Goal: Task Accomplishment & Management: Manage account settings

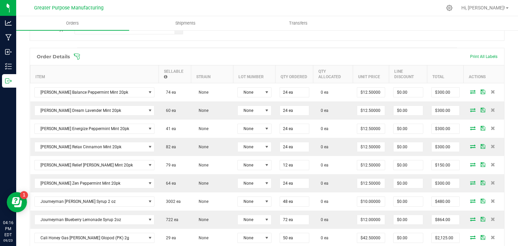
scroll to position [173, 0]
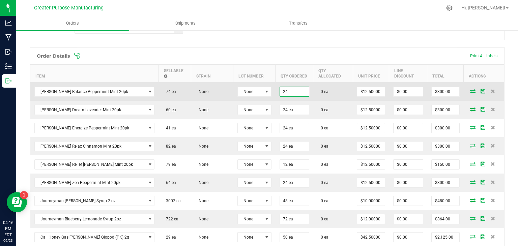
click at [288, 89] on input "24" at bounding box center [294, 91] width 29 height 9
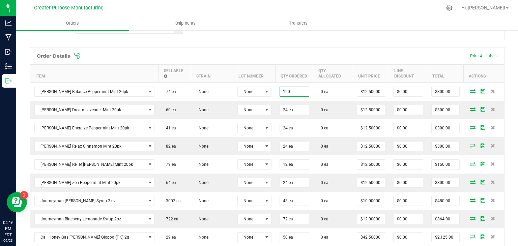
type input "120 ea"
type input "$1,500.00"
click at [304, 60] on div "Order Details Print All Labels" at bounding box center [267, 56] width 474 height 17
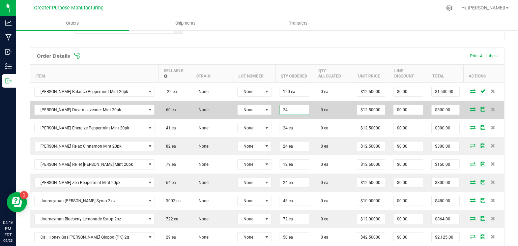
drag, startPoint x: 293, startPoint y: 107, endPoint x: 289, endPoint y: 108, distance: 3.4
click at [289, 108] on input "24" at bounding box center [294, 109] width 29 height 9
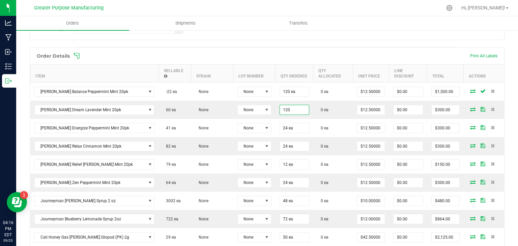
type input "120 ea"
type input "$1,500.00"
drag, startPoint x: 300, startPoint y: 44, endPoint x: 260, endPoint y: 51, distance: 40.2
click at [260, 51] on div "Order Details Print All Labels" at bounding box center [267, 56] width 474 height 17
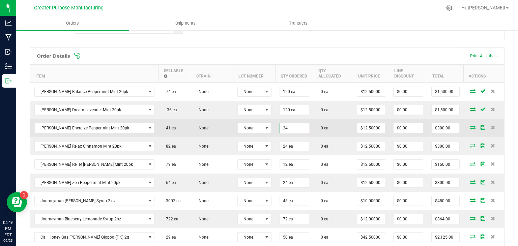
paste input "1.3"
click at [285, 129] on input "1.3" at bounding box center [294, 127] width 29 height 9
drag, startPoint x: 287, startPoint y: 129, endPoint x: 278, endPoint y: 127, distance: 9.2
click at [278, 127] on td "1.3" at bounding box center [295, 128] width 38 height 18
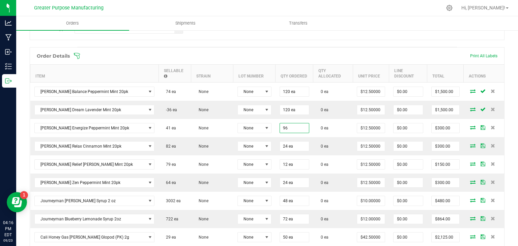
type input "96 ea"
type input "$1,200.00"
drag, startPoint x: 325, startPoint y: 38, endPoint x: 313, endPoint y: 38, distance: 11.8
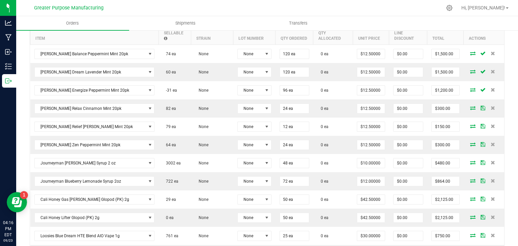
scroll to position [212, 0]
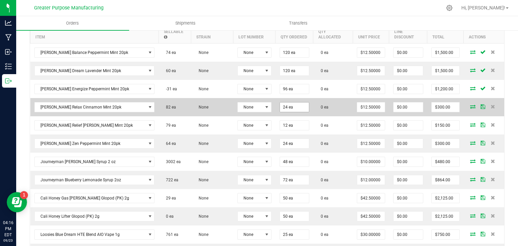
type input "24"
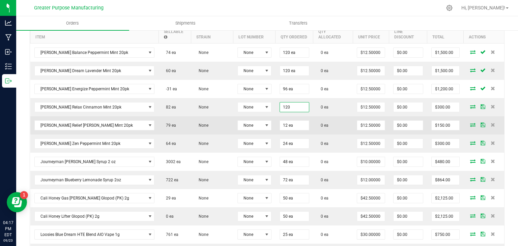
type input "120 ea"
type input "$1,500.00"
click at [309, 119] on td "12 ea" at bounding box center [295, 125] width 38 height 18
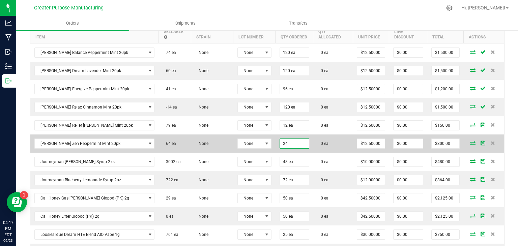
click at [294, 139] on input "24" at bounding box center [294, 143] width 29 height 9
type input "120 ea"
type input "$1,500.00"
click at [309, 148] on td "120 ea" at bounding box center [295, 144] width 38 height 18
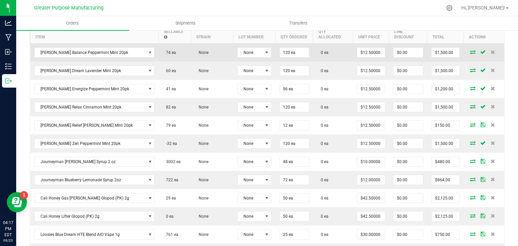
click at [470, 50] on icon at bounding box center [472, 52] width 5 height 4
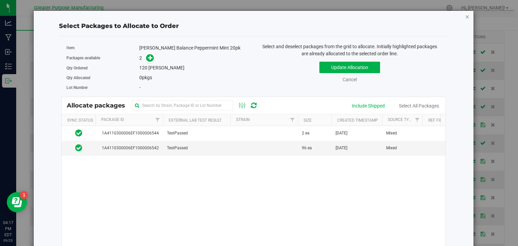
click at [465, 16] on icon "button" at bounding box center [467, 16] width 5 height 8
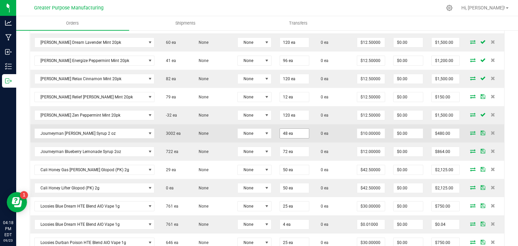
scroll to position [242, 0]
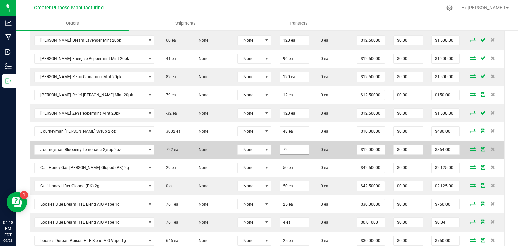
click at [286, 147] on input "72" at bounding box center [294, 149] width 29 height 9
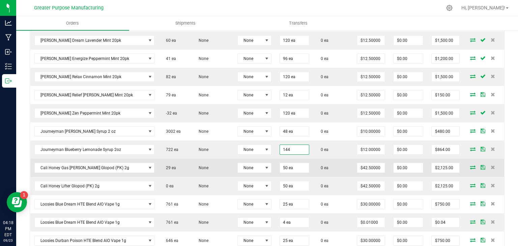
type input "144 ea"
type input "$1,728.00"
click at [310, 160] on td "50 ea" at bounding box center [295, 168] width 38 height 18
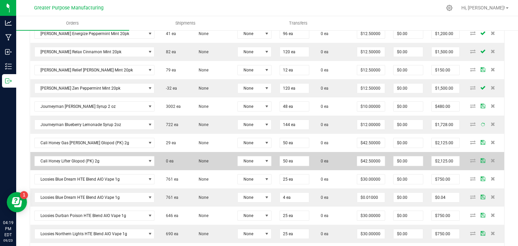
scroll to position [272, 0]
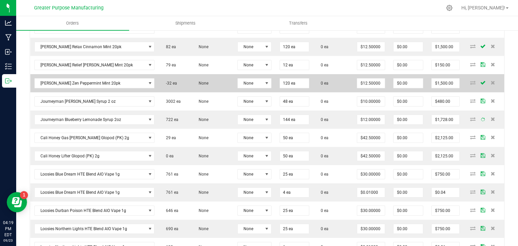
click at [496, 85] on td at bounding box center [484, 83] width 40 height 18
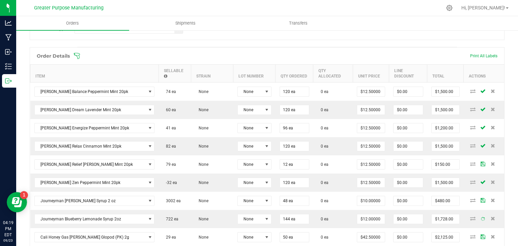
scroll to position [142, 0]
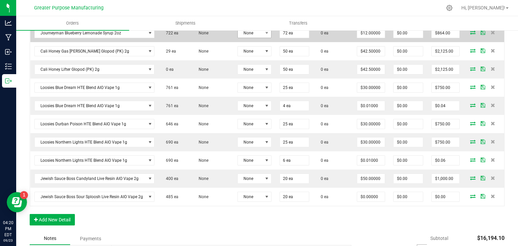
scroll to position [377, 0]
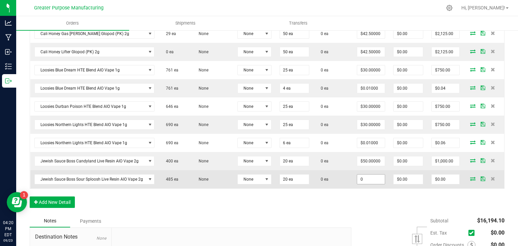
click at [368, 176] on input "0" at bounding box center [371, 179] width 28 height 9
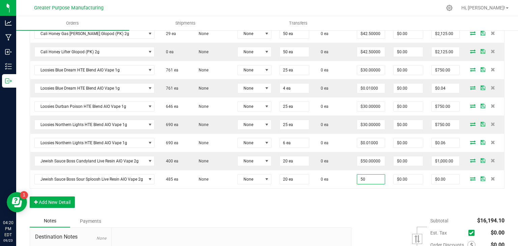
type input "$50.00000"
type input "$1,000.00"
click at [363, 195] on div "Order Details Print All Labels Item Sellable Strain Lot Number Qty Ordered Qty …" at bounding box center [267, 28] width 475 height 371
click at [64, 197] on button "Add New Detail" at bounding box center [52, 202] width 45 height 11
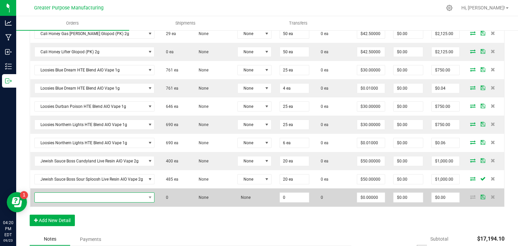
click at [76, 193] on span "NO DATA FOUND" at bounding box center [90, 197] width 111 height 9
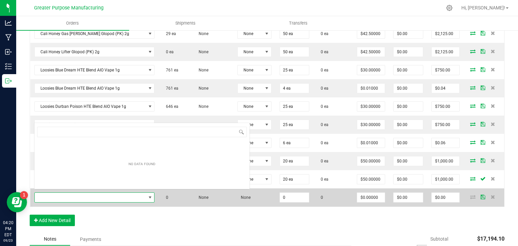
scroll to position [10, 120]
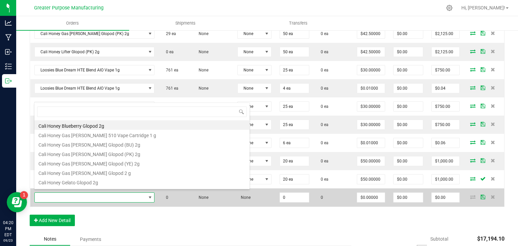
type input "1.3.29.1421.0"
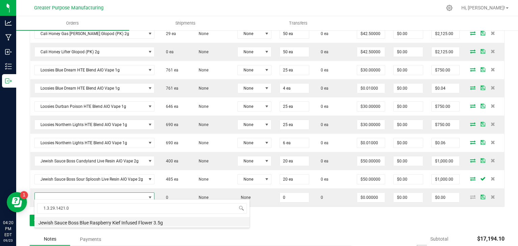
click at [97, 222] on li "Jewish Sauce Boss Blue Raspberry Kief Infused Flower 3.5g" at bounding box center [141, 221] width 215 height 9
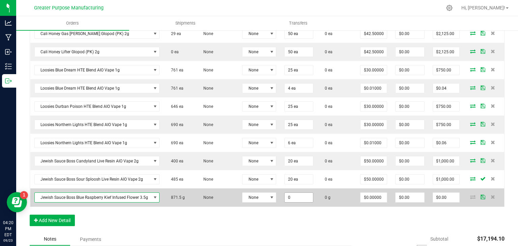
click at [288, 195] on input "0" at bounding box center [299, 197] width 28 height 9
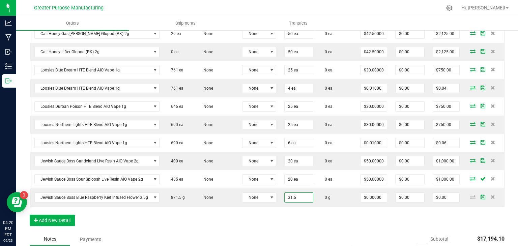
type input "31.5000 g"
click at [283, 219] on div "Order Details Print All Labels Item Sellable Strain Lot Number Qty Ordered Qty …" at bounding box center [267, 38] width 475 height 390
click at [55, 215] on button "Add New Detail" at bounding box center [52, 220] width 45 height 11
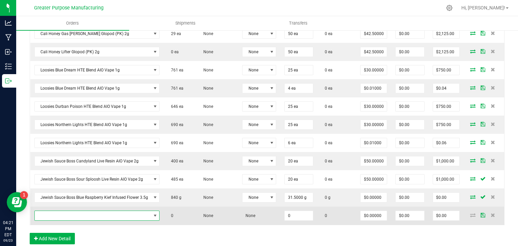
click at [105, 211] on span "NO DATA FOUND" at bounding box center [93, 215] width 116 height 9
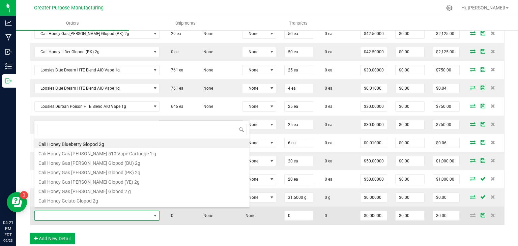
scroll to position [10, 125]
type input "1.3.29.1418.0"
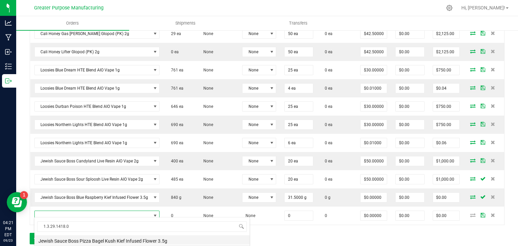
click at [111, 241] on li "Jewish Sauce Boss Pizza Bagel Kush Kief Infused Flower 3.5g" at bounding box center [141, 239] width 215 height 9
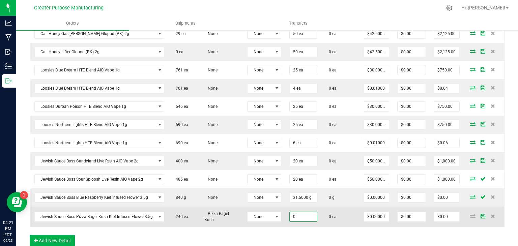
click at [292, 212] on input "0" at bounding box center [303, 216] width 27 height 9
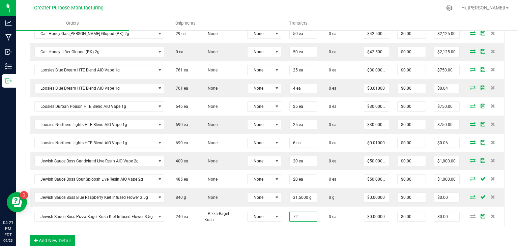
type input "72 ea"
click at [291, 225] on div "Order Details Print All Labels Item Sellable Strain Lot Number Qty Ordered Qty …" at bounding box center [267, 48] width 475 height 410
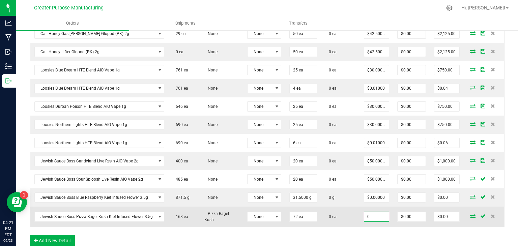
click at [366, 213] on input "0" at bounding box center [376, 216] width 25 height 9
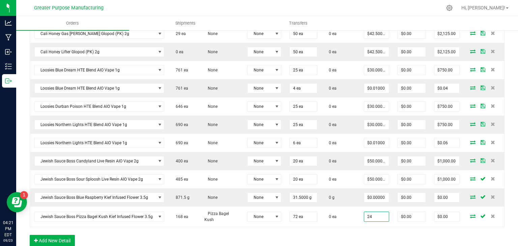
type input "$24.00000"
type input "$1,728.00"
click at [358, 228] on div "Order Details Print All Labels Item Sellable Strain Lot Number Qty Ordered Qty …" at bounding box center [267, 48] width 475 height 410
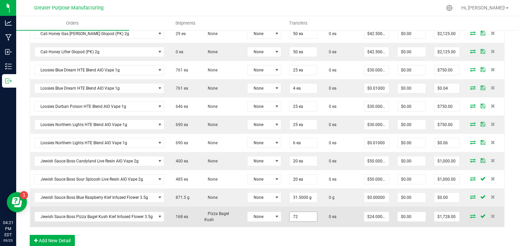
click at [305, 215] on input "72" at bounding box center [303, 216] width 27 height 9
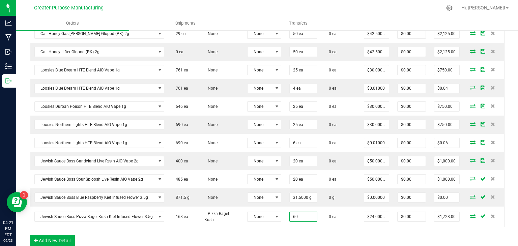
type input "60 ea"
type input "$1,440.00"
click at [304, 232] on div "Order Details Print All Labels Item Sellable Strain Lot Number Qty Ordered Qty …" at bounding box center [267, 48] width 475 height 410
click at [76, 235] on div "Order Details Print All Labels Item Sellable Strain Lot Number Qty Ordered Qty …" at bounding box center [267, 48] width 475 height 410
click at [69, 235] on button "Add New Detail" at bounding box center [52, 240] width 45 height 11
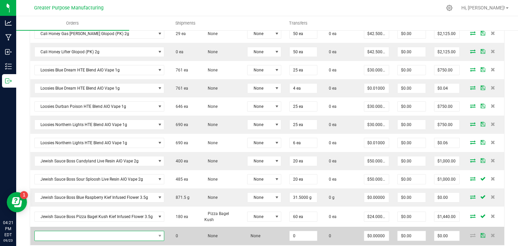
click at [114, 232] on span "NO DATA FOUND" at bounding box center [95, 235] width 121 height 9
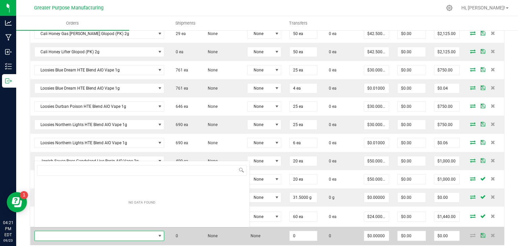
scroll to position [10, 129]
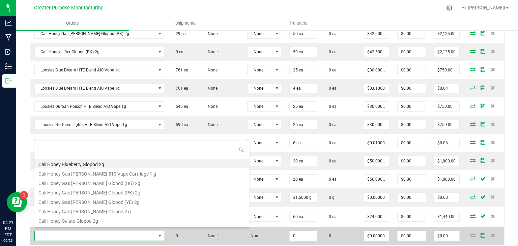
type input "1.3.29.1419.0"
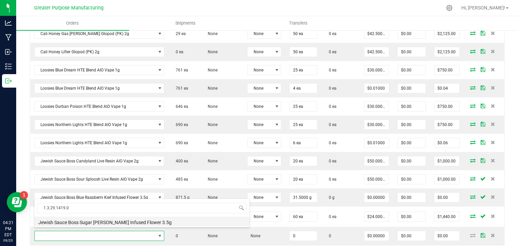
click at [107, 219] on li "Jewish Sauce Boss Sugar [PERSON_NAME] Infused Flower 3.5g" at bounding box center [141, 221] width 215 height 9
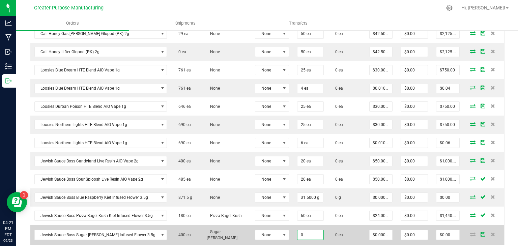
click at [298, 231] on input "0" at bounding box center [311, 234] width 26 height 9
type input "40 ea"
click at [370, 232] on input "0" at bounding box center [381, 234] width 23 height 9
type input "22"
click at [370, 231] on input "0" at bounding box center [381, 234] width 23 height 9
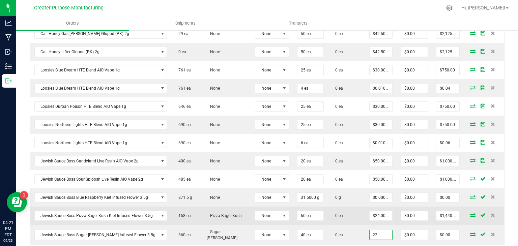
type input "$22.00000"
type input "$880.00"
click at [354, 222] on td "0 ea" at bounding box center [346, 216] width 37 height 18
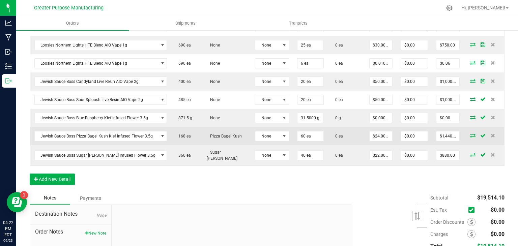
scroll to position [464, 0]
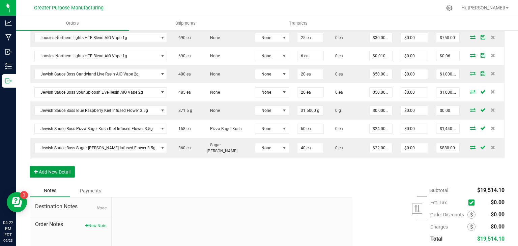
click at [63, 166] on button "Add New Detail" at bounding box center [52, 171] width 45 height 11
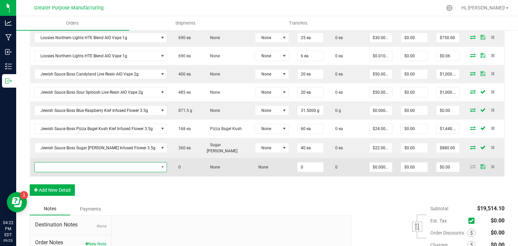
click at [102, 163] on span "NO DATA FOUND" at bounding box center [97, 167] width 124 height 9
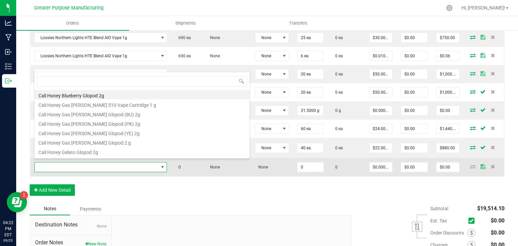
scroll to position [10, 129]
type input "1.3.29.1420.0"
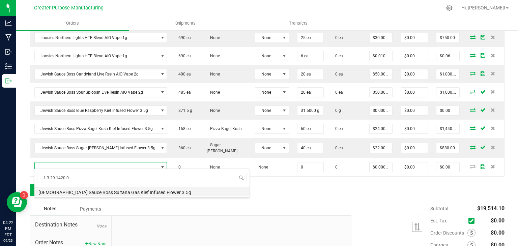
click at [106, 189] on li "[DEMOGRAPHIC_DATA] Sauce Boss Sultana Gas Kief Infused Flower 3.5g" at bounding box center [141, 191] width 215 height 9
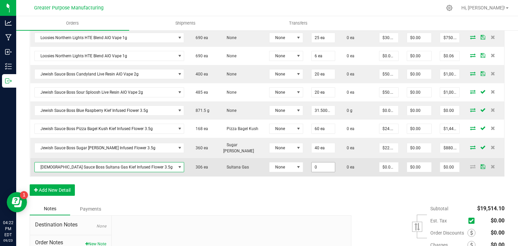
click at [312, 167] on input "0" at bounding box center [324, 167] width 24 height 9
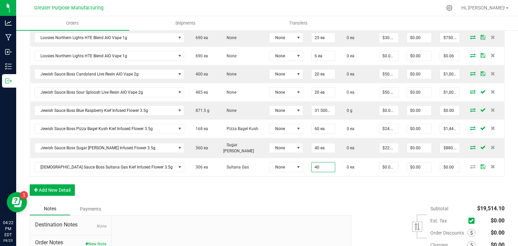
type input "40 ea"
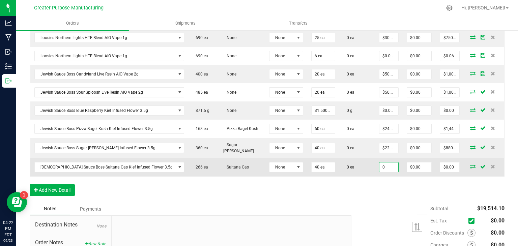
click at [380, 164] on input "0" at bounding box center [389, 167] width 19 height 9
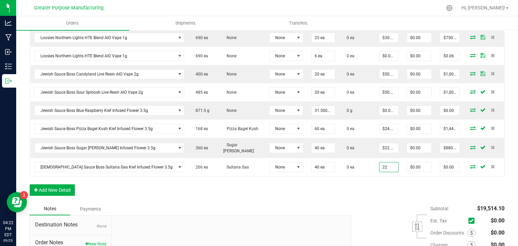
type input "$22.00000"
type input "$880.00"
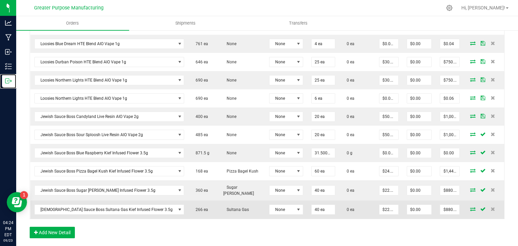
scroll to position [422, 0]
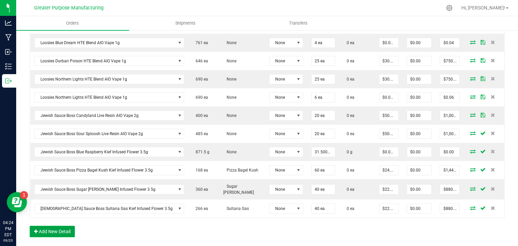
click at [68, 228] on button "Add New Detail" at bounding box center [52, 231] width 45 height 11
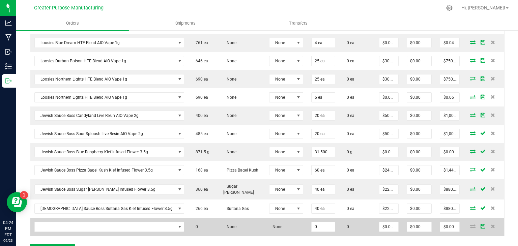
click at [79, 218] on td at bounding box center [109, 227] width 158 height 18
click at [77, 224] on span "NO DATA FOUND" at bounding box center [105, 226] width 141 height 9
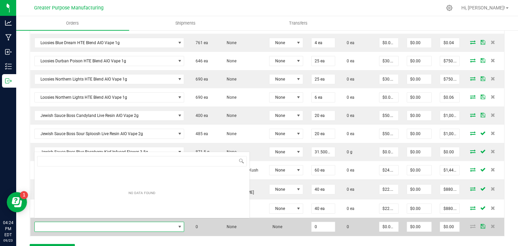
scroll to position [10, 129]
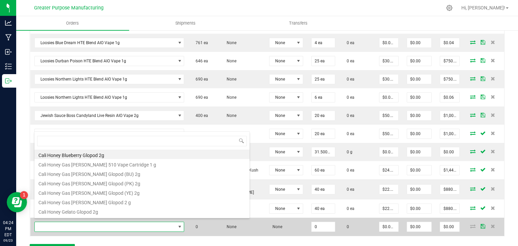
type input "1.3.13.1327.0"
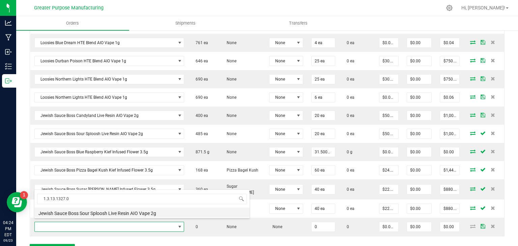
click at [99, 216] on li "Jewish Sauce Boss Sour Sploosh Live Resin AIO Vape 2g" at bounding box center [141, 212] width 215 height 9
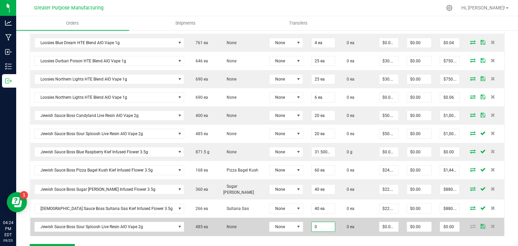
click at [312, 225] on input "0" at bounding box center [324, 226] width 24 height 9
type input "5 ea"
click at [380, 222] on input "0" at bounding box center [389, 226] width 19 height 9
type input "."
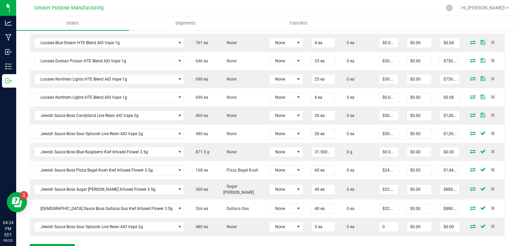
click at [380, 222] on input "0" at bounding box center [389, 226] width 19 height 9
type input "$0.01000"
type input "$0.05"
click at [363, 236] on div "Order Details Print All Labels Item Sellable Strain Lot Number Qty Ordered Qty …" at bounding box center [267, 30] width 475 height 465
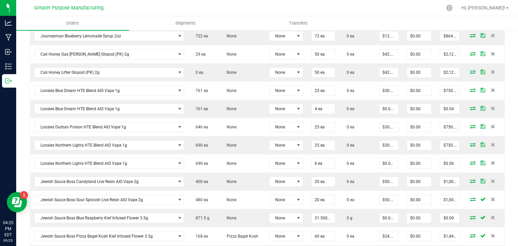
scroll to position [349, 0]
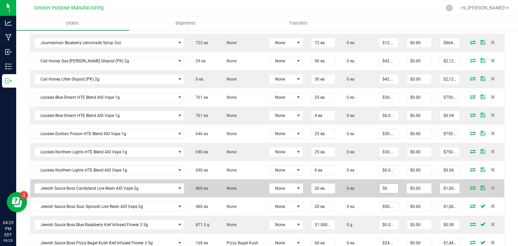
click at [380, 185] on input "50" at bounding box center [389, 188] width 19 height 9
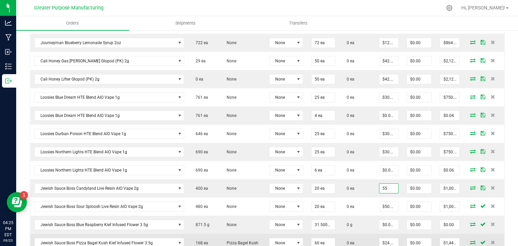
type input "$55.00000"
type input "$1,100.00"
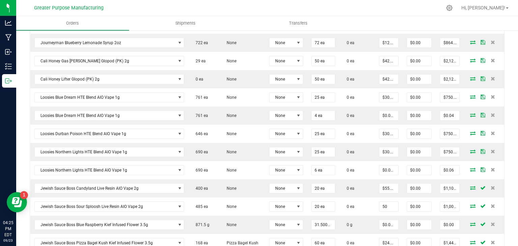
click at [354, 246] on html "Analytics Manufacturing Inbound Inventory Outbound 04:25 PM EDT [DATE] 09/23 Gr…" at bounding box center [259, 123] width 518 height 246
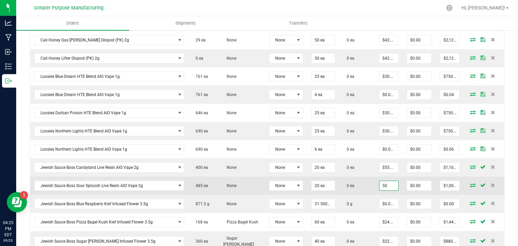
click at [380, 181] on input "50" at bounding box center [389, 185] width 19 height 9
type input "5"
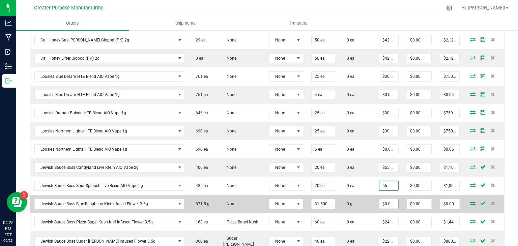
type input "$55.00000"
type input "$1,100.00"
click at [380, 199] on input "0" at bounding box center [389, 203] width 19 height 9
type input "$0.01000"
type input "$0.32"
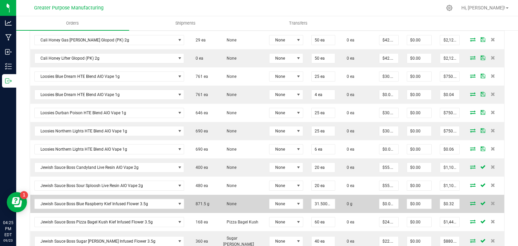
click at [386, 209] on td "$0.01000" at bounding box center [389, 204] width 28 height 18
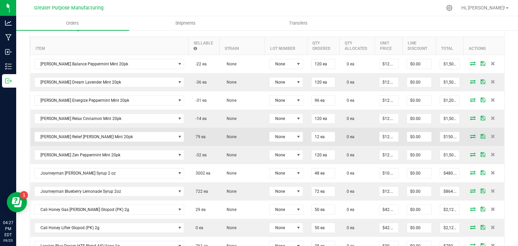
scroll to position [201, 0]
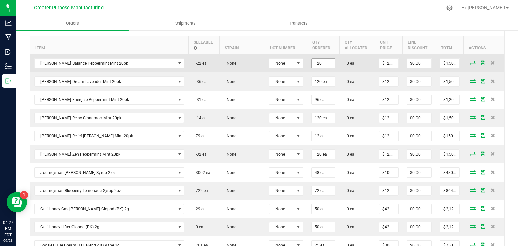
click at [312, 64] on input "120" at bounding box center [324, 63] width 24 height 9
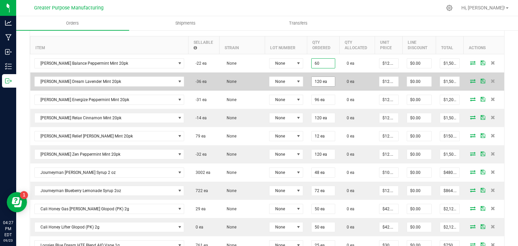
type input "60 ea"
type input "$750.00"
click at [312, 78] on input "120" at bounding box center [324, 81] width 24 height 9
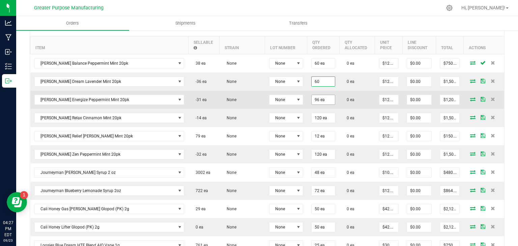
type input "60 ea"
type input "$750.00"
click at [312, 97] on input "96" at bounding box center [324, 99] width 24 height 9
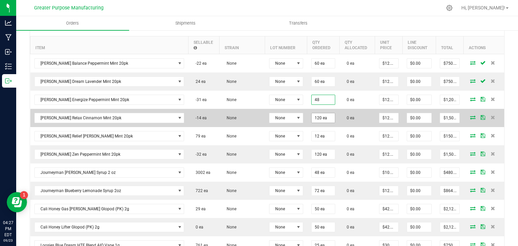
type input "48 ea"
type input "$600.00"
drag, startPoint x: 303, startPoint y: 120, endPoint x: 300, endPoint y: 118, distance: 3.8
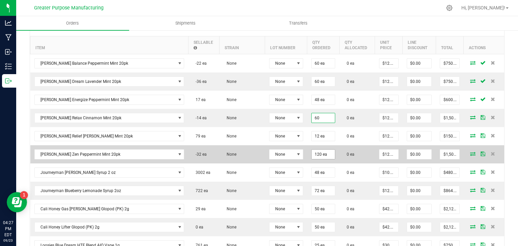
type input "60 ea"
type input "$750.00"
click at [312, 153] on input "120" at bounding box center [324, 154] width 24 height 9
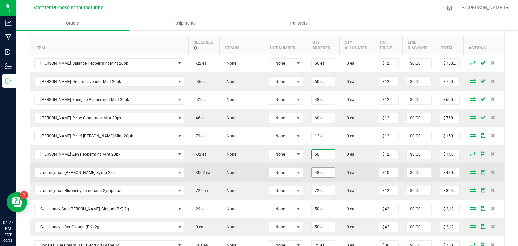
type input "60 ea"
type input "$750.00"
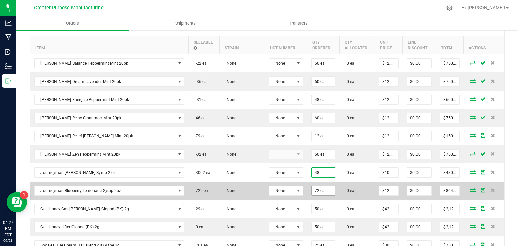
type input "48 ea"
drag, startPoint x: 305, startPoint y: 173, endPoint x: 313, endPoint y: 185, distance: 14.3
click at [313, 186] on input "72" at bounding box center [324, 190] width 24 height 9
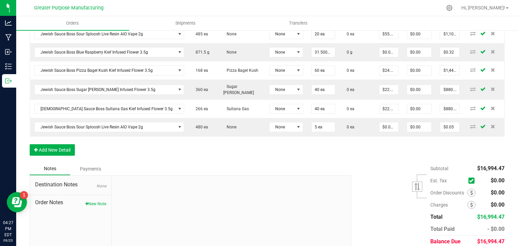
scroll to position [545, 0]
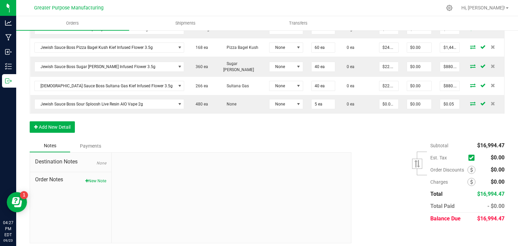
type input "72 ea"
click at [371, 187] on div "Subtotal $16,994.47 Est. Tax" at bounding box center [425, 182] width 158 height 85
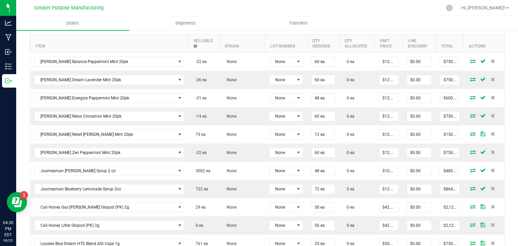
scroll to position [202, 0]
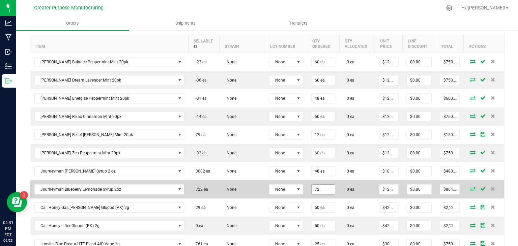
click at [312, 188] on input "72" at bounding box center [324, 189] width 24 height 9
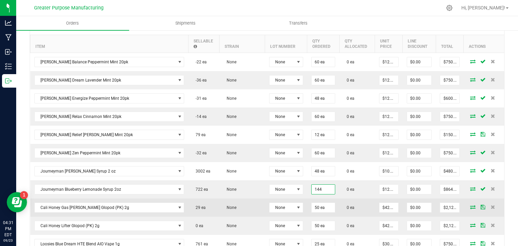
type input "144 ea"
type input "$1,728.00"
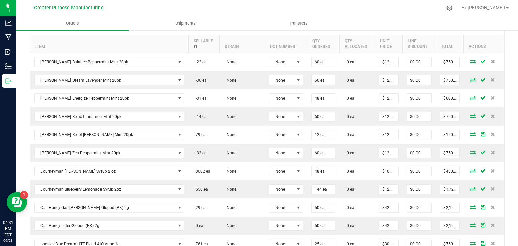
drag, startPoint x: 313, startPoint y: 198, endPoint x: 501, endPoint y: 183, distance: 188.6
drag, startPoint x: 501, startPoint y: 183, endPoint x: 503, endPoint y: 187, distance: 4.7
click at [503, 187] on div "Back to Orders Order details Export PDF Done Editing Order # 00000555 Status Cr…" at bounding box center [267, 209] width 502 height 765
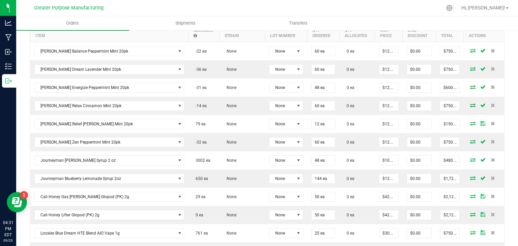
scroll to position [177, 0]
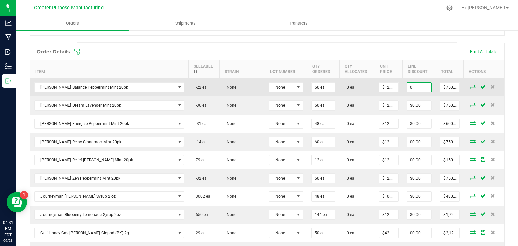
type input "$0.00"
click at [411, 82] on span "$0.00" at bounding box center [419, 87] width 25 height 10
click at [408, 85] on input "0" at bounding box center [419, 87] width 24 height 9
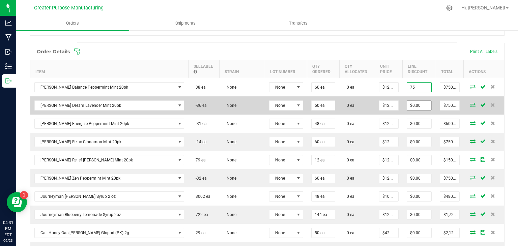
type input "75"
type input "0"
type input "$75.00"
type input "$675.00"
click at [408, 101] on input "0" at bounding box center [419, 105] width 24 height 9
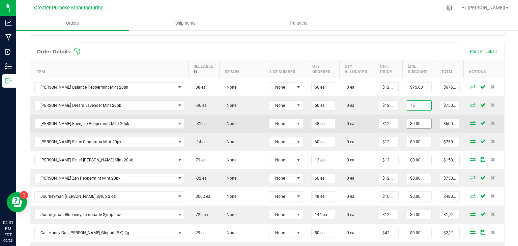
type input "$75.00"
type input "$675.00"
click at [408, 122] on input "0" at bounding box center [419, 123] width 24 height 9
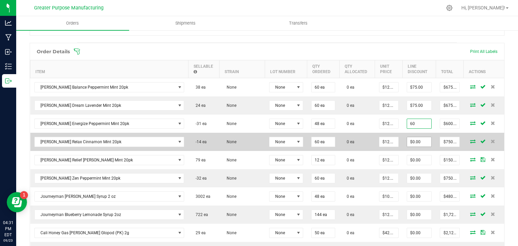
type input "$60.00"
type input "$540.00"
click at [407, 140] on input "0" at bounding box center [419, 141] width 24 height 9
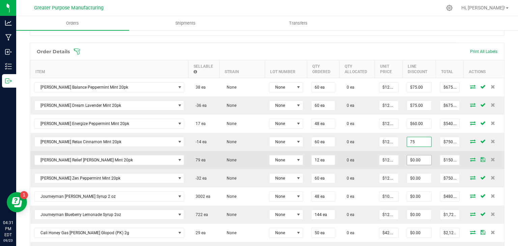
type input "75"
type input "0"
type input "$75.00"
type input "$675.00"
click at [407, 157] on input "0" at bounding box center [419, 160] width 24 height 9
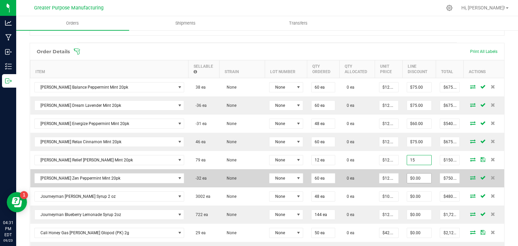
type input "$15.00"
type input "$135.00"
click at [407, 176] on input "0" at bounding box center [419, 178] width 24 height 9
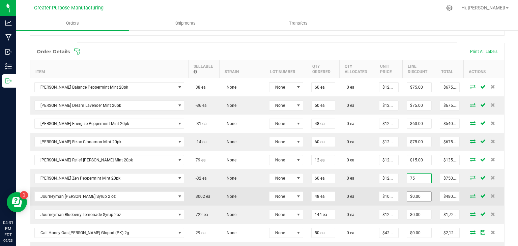
type input "$75.00"
type input "$675.00"
click at [409, 193] on input "0" at bounding box center [419, 196] width 24 height 9
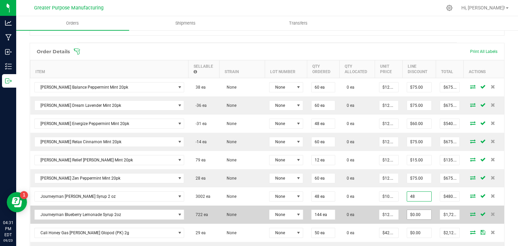
type input "$48.00"
type input "$432.00"
click at [407, 216] on input "0" at bounding box center [419, 214] width 24 height 9
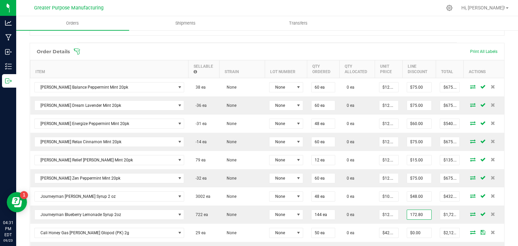
type input "$172.80"
type input "$1,555.20"
click at [510, 206] on div "Back to Orders Order details Export PDF Done Editing Order # 00000555 Status Cr…" at bounding box center [267, 235] width 502 height 765
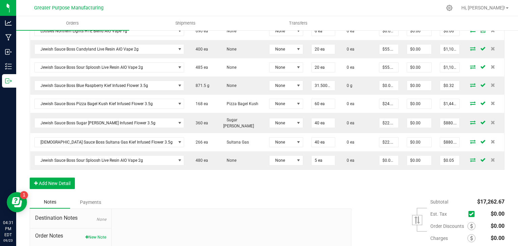
scroll to position [489, 0]
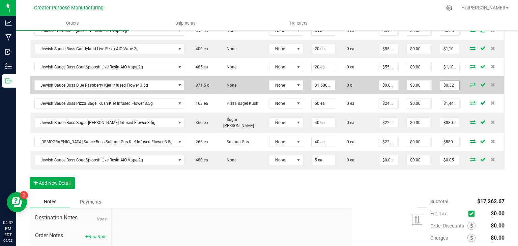
type input "0.315"
click at [445, 83] on input "0.315" at bounding box center [449, 85] width 19 height 9
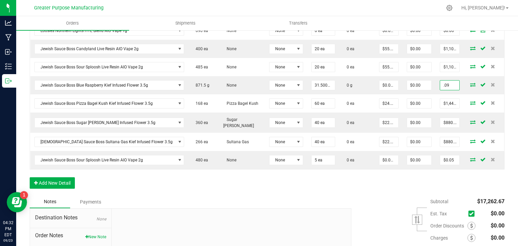
type input ".09"
type input "$0.00286"
type input "$0.09"
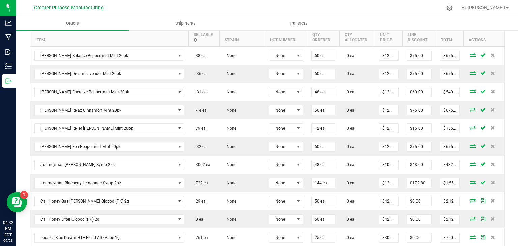
scroll to position [208, 0]
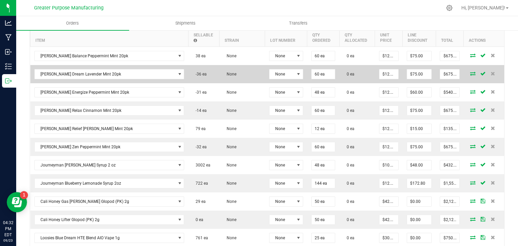
click at [470, 72] on icon at bounding box center [472, 74] width 5 height 4
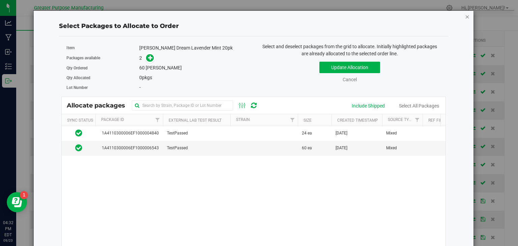
click at [465, 19] on icon "button" at bounding box center [467, 16] width 5 height 8
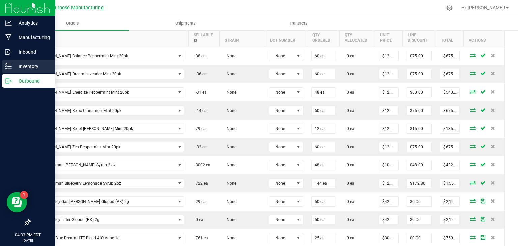
click at [20, 63] on p "Inventory" at bounding box center [32, 66] width 40 height 8
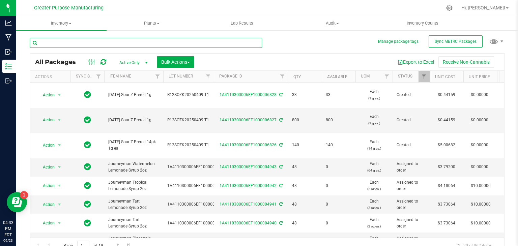
click at [101, 46] on input "text" at bounding box center [146, 43] width 232 height 10
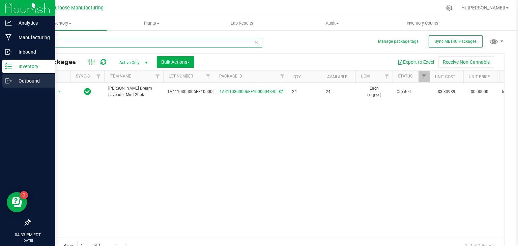
type input "4840"
click at [12, 81] on p "Outbound" at bounding box center [32, 81] width 40 height 8
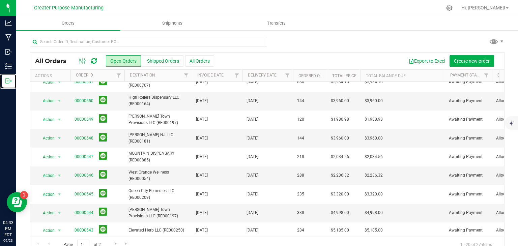
scroll to position [156, 0]
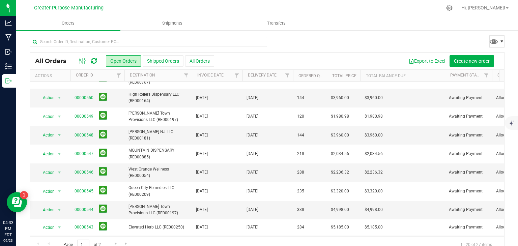
drag, startPoint x: 164, startPoint y: 145, endPoint x: 499, endPoint y: 40, distance: 350.8
click at [499, 40] on span at bounding box center [501, 41] width 5 height 5
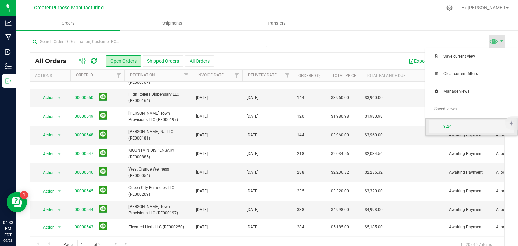
click at [471, 131] on span "9.24" at bounding box center [471, 126] width 84 height 13
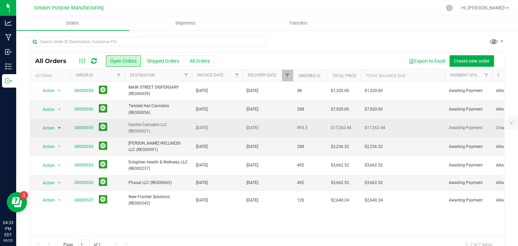
click at [59, 128] on span "select" at bounding box center [59, 128] width 5 height 5
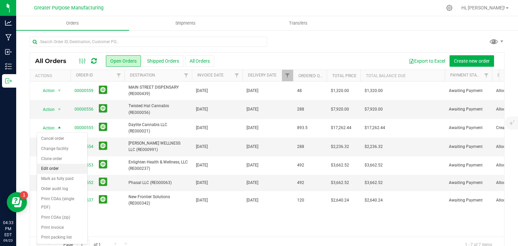
click at [59, 170] on li "Edit order" at bounding box center [62, 169] width 50 height 10
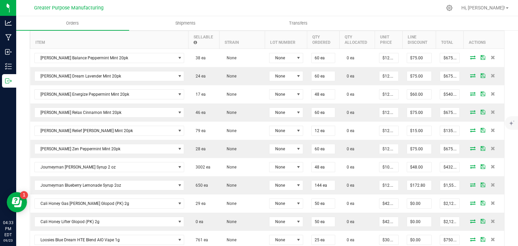
scroll to position [206, 0]
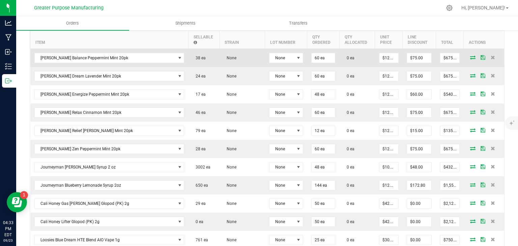
click at [470, 57] on icon at bounding box center [472, 57] width 5 height 4
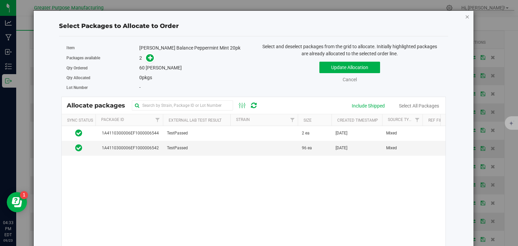
click at [465, 18] on icon "button" at bounding box center [467, 16] width 5 height 8
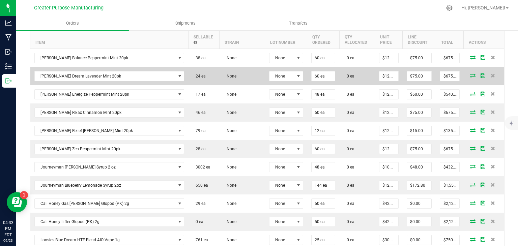
click at [470, 76] on icon at bounding box center [472, 76] width 5 height 4
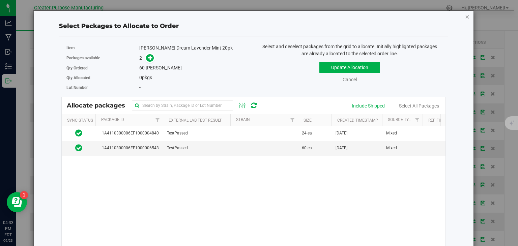
click at [465, 17] on icon "button" at bounding box center [467, 16] width 5 height 8
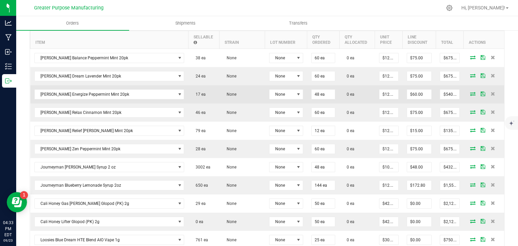
click at [470, 92] on icon at bounding box center [472, 94] width 5 height 4
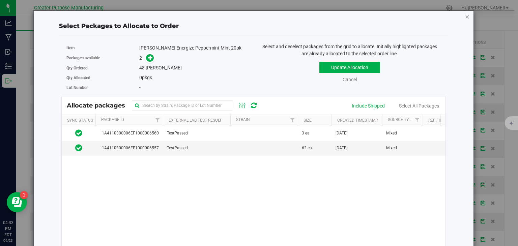
click at [465, 15] on icon "button" at bounding box center [467, 16] width 5 height 8
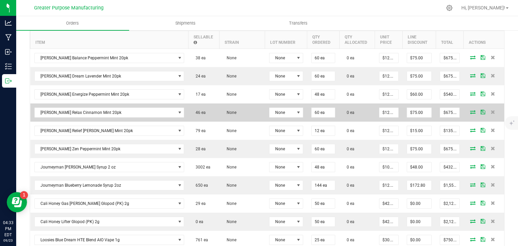
click at [470, 112] on icon at bounding box center [472, 112] width 5 height 4
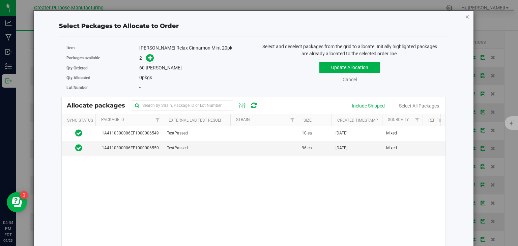
click at [465, 18] on icon "button" at bounding box center [467, 16] width 5 height 8
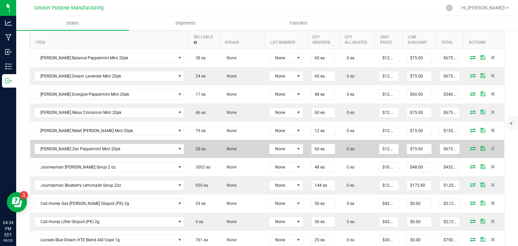
click at [470, 149] on icon at bounding box center [472, 148] width 5 height 4
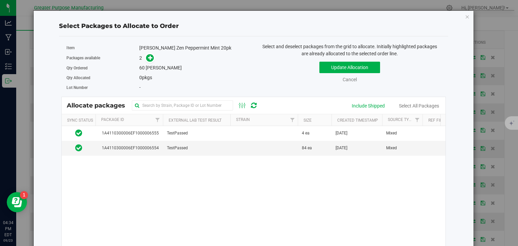
click at [466, 18] on div "Select Packages to Allocate to Order Item [PERSON_NAME] Zen Peppermint Mint 20p…" at bounding box center [253, 157] width 441 height 295
click at [465, 17] on icon "button" at bounding box center [467, 16] width 5 height 8
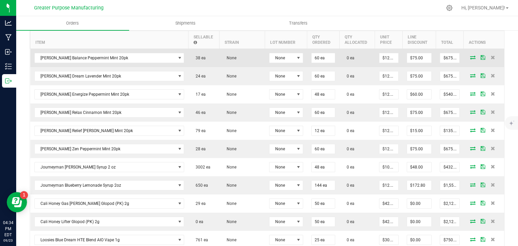
click at [470, 56] on icon at bounding box center [472, 57] width 5 height 4
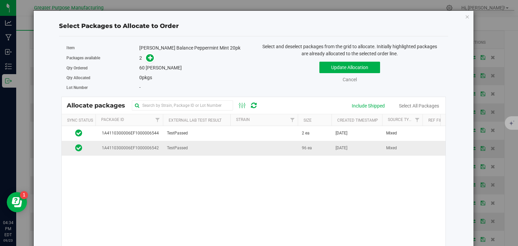
click at [267, 148] on td at bounding box center [263, 148] width 67 height 15
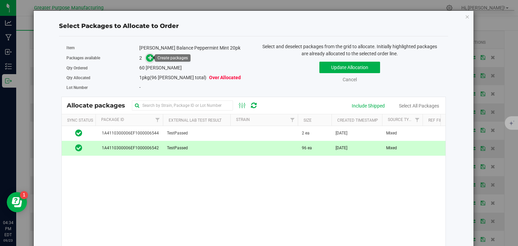
click at [151, 57] on icon at bounding box center [150, 57] width 5 height 5
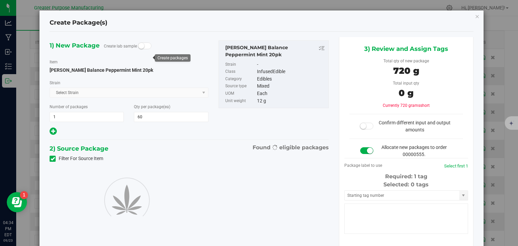
type input "60"
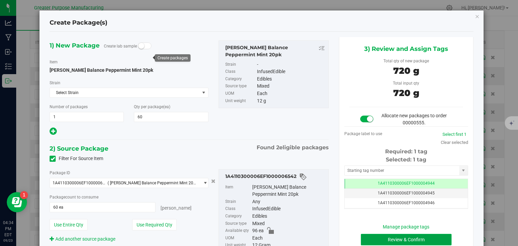
click at [386, 239] on button "Review & Confirm" at bounding box center [406, 239] width 91 height 11
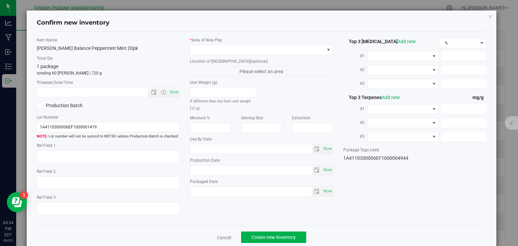
type input "[DATE]"
click at [175, 92] on span "Now" at bounding box center [174, 92] width 11 height 10
type input "[DATE] 4:34 PM"
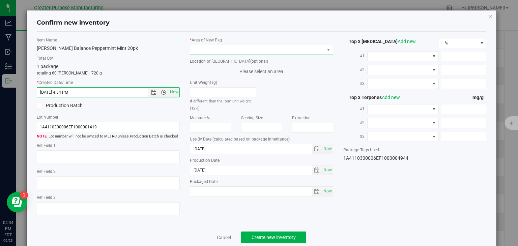
click at [208, 48] on span at bounding box center [257, 49] width 134 height 9
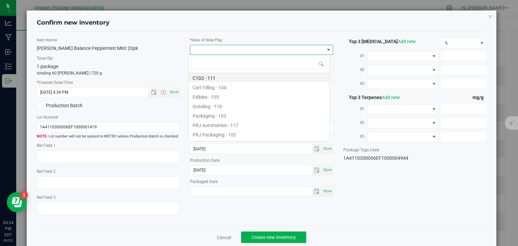
scroll to position [10, 142]
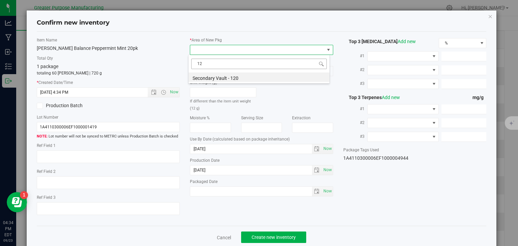
type input "1"
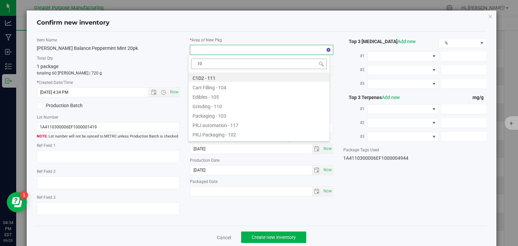
type input "108"
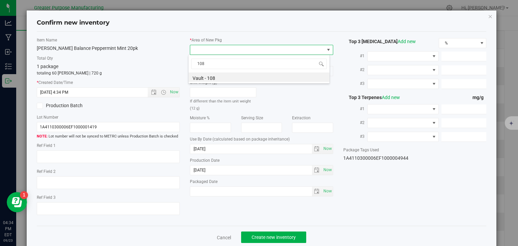
drag, startPoint x: 210, startPoint y: 64, endPoint x: 186, endPoint y: 66, distance: 23.4
click at [186, 66] on body "Confirm new inventory Item Name [PERSON_NAME] Balance Peppermint Mint 20pk Tota…" at bounding box center [259, 123] width 518 height 246
click at [194, 74] on li "Vault - 108" at bounding box center [259, 77] width 141 height 9
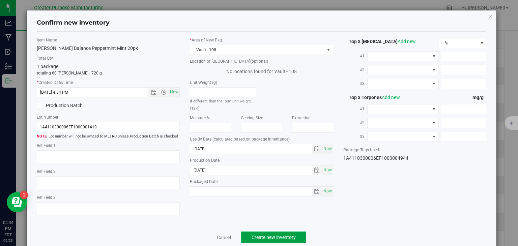
click at [270, 236] on span "Create new inventory" at bounding box center [274, 237] width 44 height 5
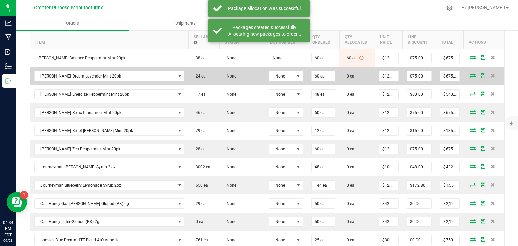
click at [470, 74] on icon at bounding box center [472, 76] width 5 height 4
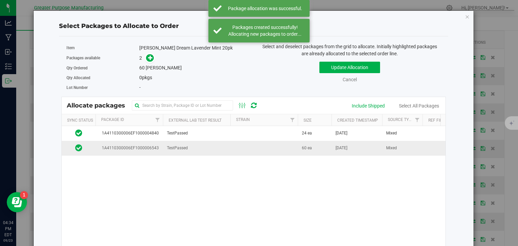
click at [264, 147] on td at bounding box center [263, 148] width 67 height 15
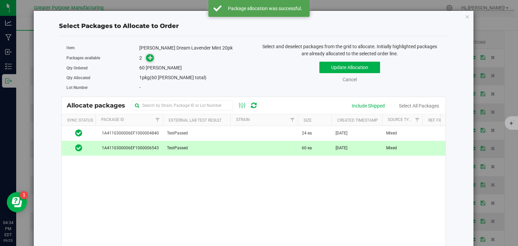
click at [148, 57] on icon at bounding box center [150, 57] width 5 height 5
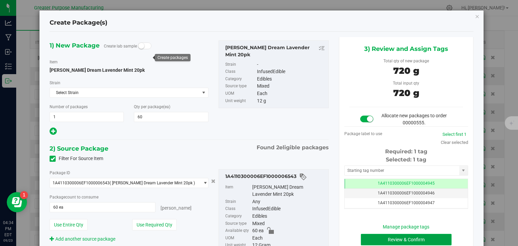
click at [365, 235] on button "Review & Confirm" at bounding box center [406, 239] width 91 height 11
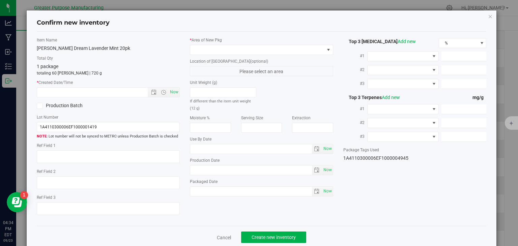
type input "[DATE]"
click at [174, 94] on span "Now" at bounding box center [174, 92] width 11 height 10
type input "[DATE] 4:34 PM"
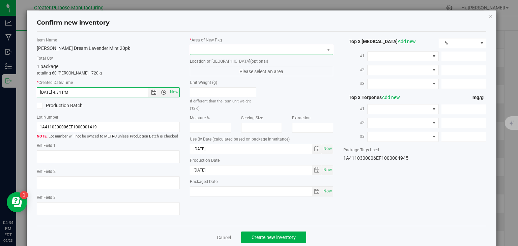
click at [212, 52] on span at bounding box center [257, 49] width 134 height 9
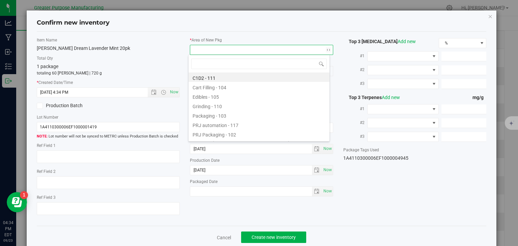
type input "108"
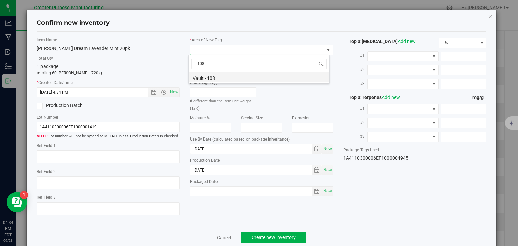
click at [214, 75] on li "Vault - 108" at bounding box center [259, 77] width 141 height 9
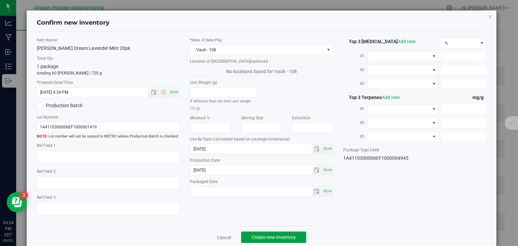
click at [267, 235] on span "Create new inventory" at bounding box center [274, 237] width 44 height 5
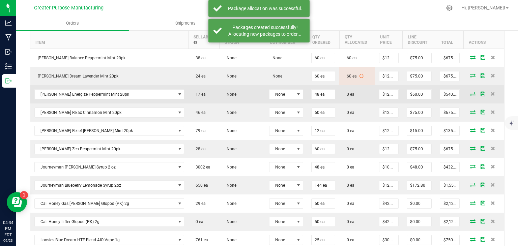
click at [470, 92] on icon at bounding box center [472, 94] width 5 height 4
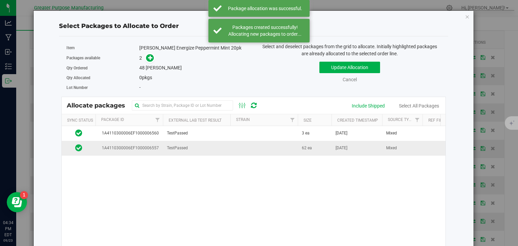
click at [263, 150] on td at bounding box center [263, 148] width 67 height 15
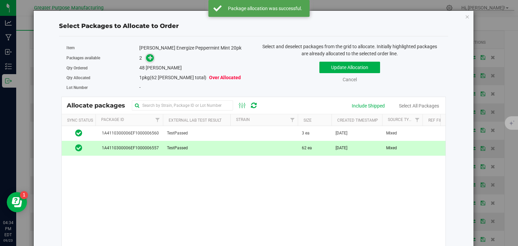
click at [148, 58] on icon at bounding box center [150, 57] width 5 height 5
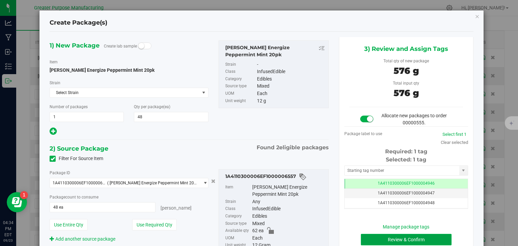
click at [389, 241] on button "Review & Confirm" at bounding box center [406, 239] width 91 height 11
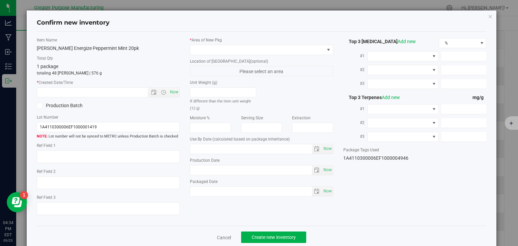
type input "[DATE]"
click at [174, 92] on span "Now" at bounding box center [174, 92] width 11 height 10
type input "[DATE] 4:34 PM"
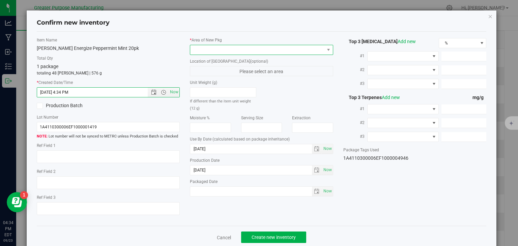
click at [229, 52] on span at bounding box center [257, 49] width 134 height 9
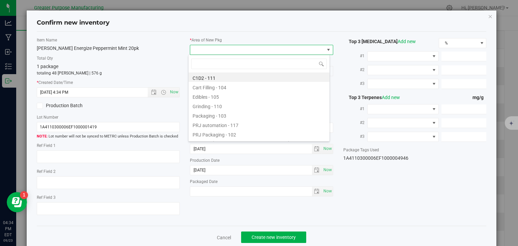
type input "108"
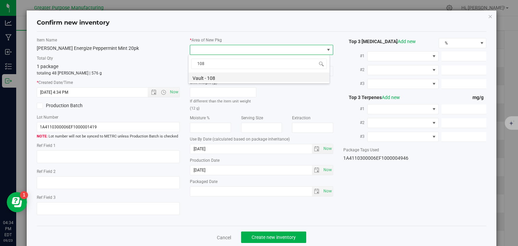
click at [225, 75] on li "Vault - 108" at bounding box center [259, 77] width 141 height 9
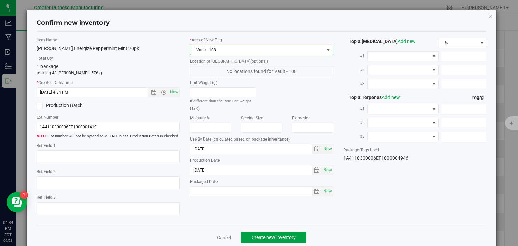
click at [259, 233] on button "Create new inventory" at bounding box center [273, 237] width 65 height 11
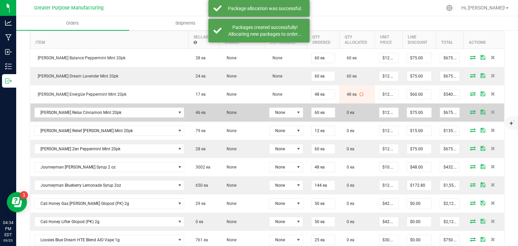
click at [470, 112] on icon at bounding box center [472, 112] width 5 height 4
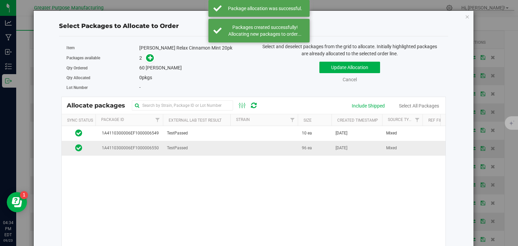
click at [284, 147] on td at bounding box center [263, 148] width 67 height 15
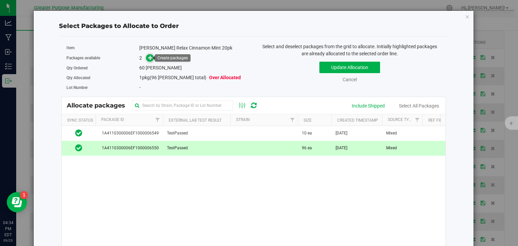
click at [148, 57] on icon at bounding box center [150, 57] width 5 height 5
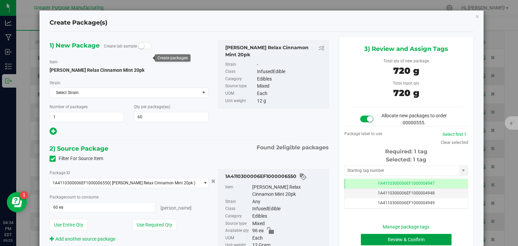
click at [385, 238] on button "Review & Confirm" at bounding box center [406, 239] width 91 height 11
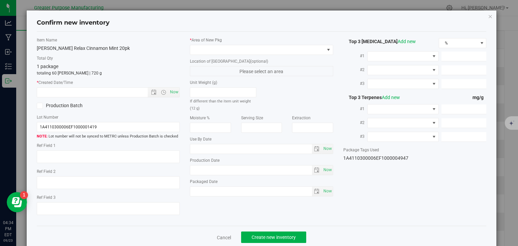
type input "[DATE]"
click at [174, 93] on span "Now" at bounding box center [174, 92] width 11 height 10
type input "[DATE] 4:35 PM"
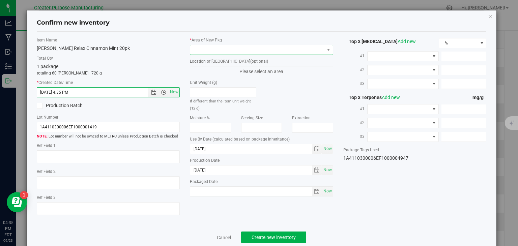
click at [226, 49] on span at bounding box center [257, 49] width 134 height 9
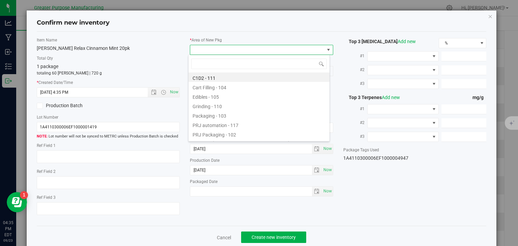
type input "108"
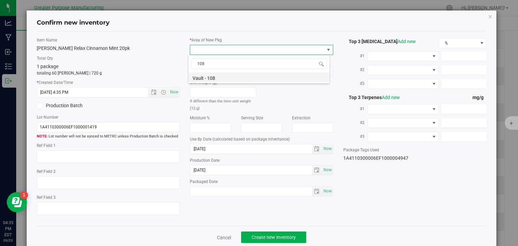
click at [225, 76] on li "Vault - 108" at bounding box center [259, 77] width 141 height 9
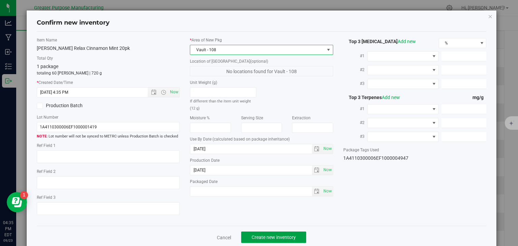
click at [285, 239] on span "Create new inventory" at bounding box center [274, 237] width 44 height 5
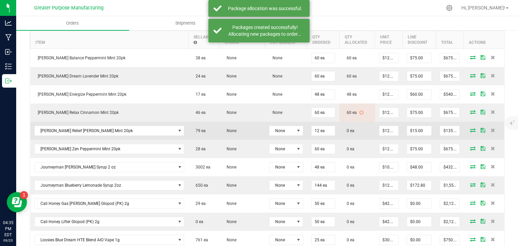
click at [470, 131] on icon at bounding box center [472, 130] width 5 height 4
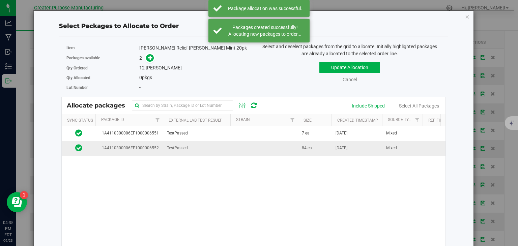
click at [250, 152] on td at bounding box center [263, 148] width 67 height 15
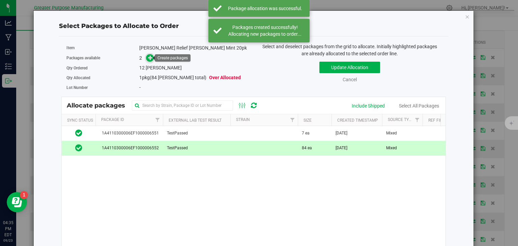
click at [148, 57] on icon at bounding box center [150, 57] width 5 height 5
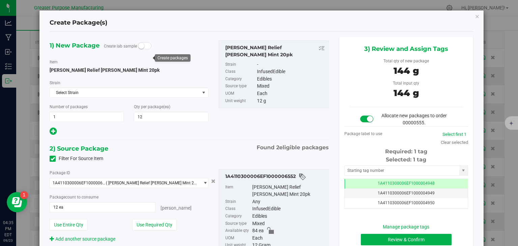
click at [367, 233] on div "Manage package tags Review & Confirm Cancel" at bounding box center [407, 240] width 114 height 32
click at [367, 235] on button "Review & Confirm" at bounding box center [406, 239] width 91 height 11
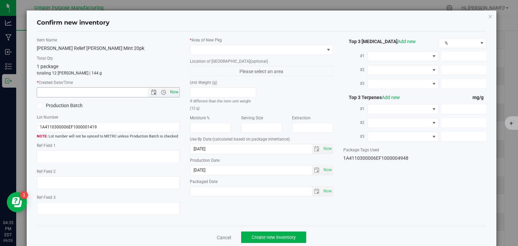
click at [170, 91] on span "Now" at bounding box center [174, 92] width 11 height 10
type input "[DATE] 4:35 PM"
click at [223, 51] on span at bounding box center [257, 49] width 134 height 9
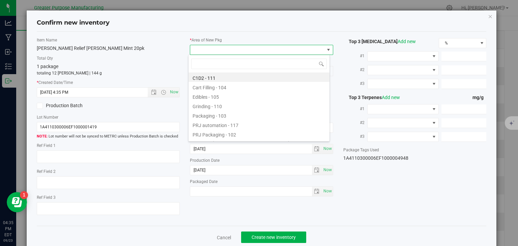
type input "108"
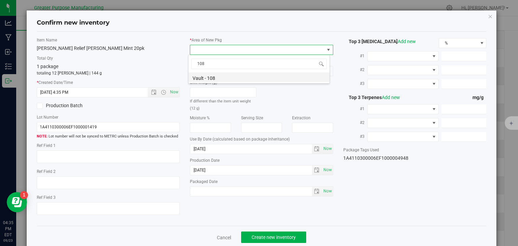
click at [218, 77] on li "Vault - 108" at bounding box center [259, 77] width 141 height 9
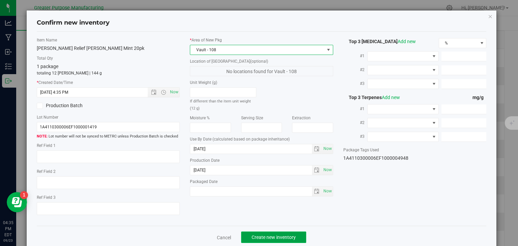
click at [272, 232] on button "Create new inventory" at bounding box center [273, 237] width 65 height 11
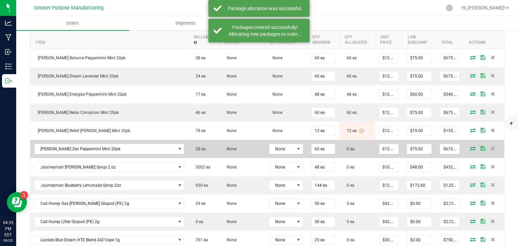
click at [470, 147] on icon at bounding box center [472, 148] width 5 height 4
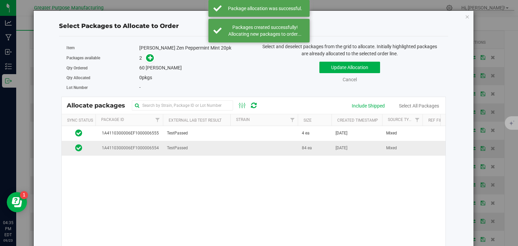
click at [238, 148] on td at bounding box center [263, 148] width 67 height 15
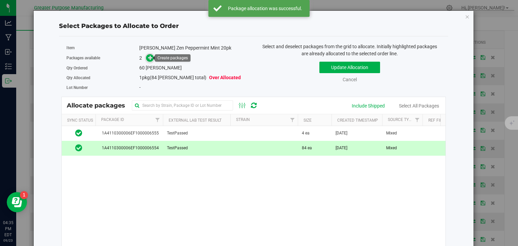
click at [148, 56] on icon at bounding box center [150, 57] width 5 height 5
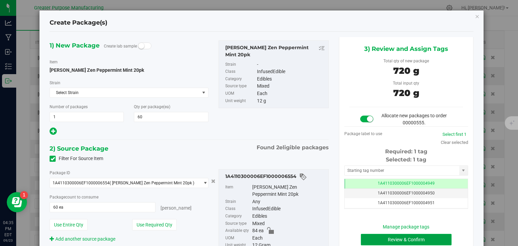
click at [362, 236] on button "Review & Confirm" at bounding box center [406, 239] width 91 height 11
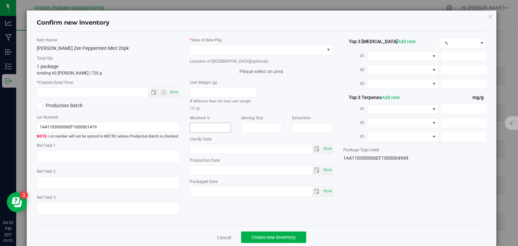
type input "[DATE]"
click at [169, 94] on span "Now" at bounding box center [174, 92] width 11 height 10
type input "[DATE] 4:35 PM"
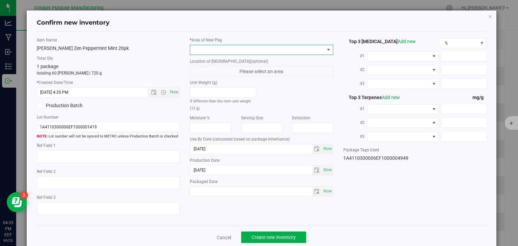
click at [217, 48] on span at bounding box center [257, 49] width 134 height 9
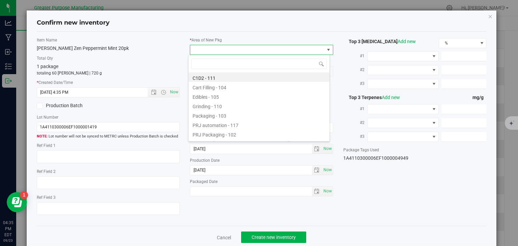
type input "108"
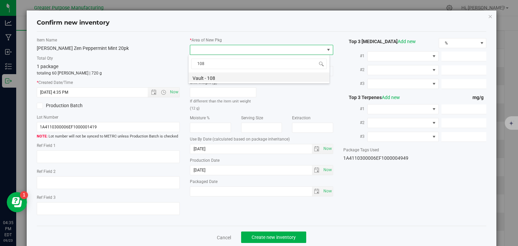
click at [217, 75] on li "Vault - 108" at bounding box center [259, 77] width 141 height 9
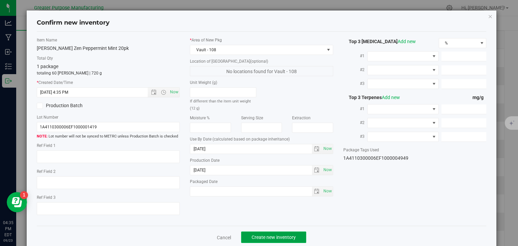
click at [263, 232] on button "Create new inventory" at bounding box center [273, 237] width 65 height 11
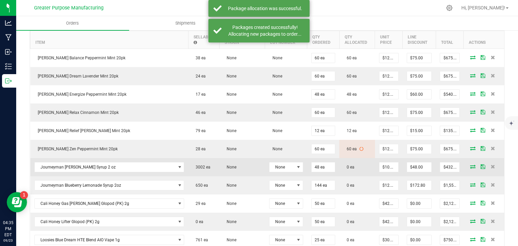
click at [470, 165] on icon at bounding box center [472, 167] width 5 height 4
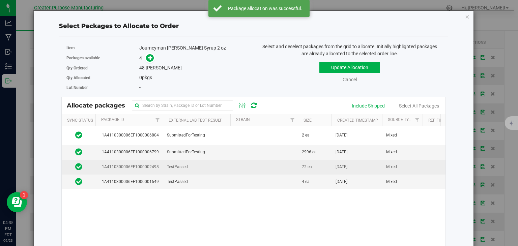
click at [269, 167] on td at bounding box center [263, 167] width 67 height 15
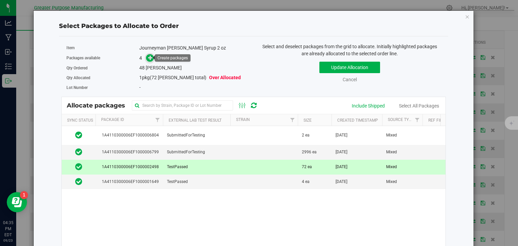
click at [151, 57] on icon at bounding box center [150, 57] width 5 height 5
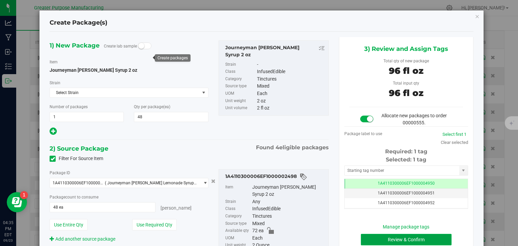
click at [413, 239] on button "Review & Confirm" at bounding box center [406, 239] width 91 height 11
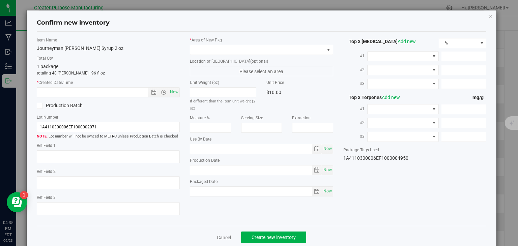
type input "[DATE]"
click at [175, 88] on span "Now" at bounding box center [174, 92] width 11 height 10
type input "[DATE] 4:35 PM"
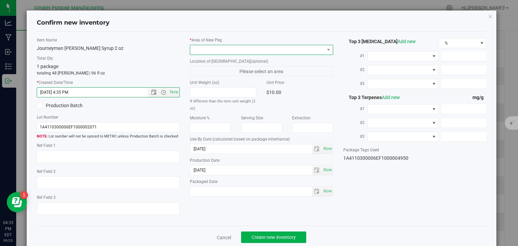
click at [218, 50] on span at bounding box center [257, 49] width 134 height 9
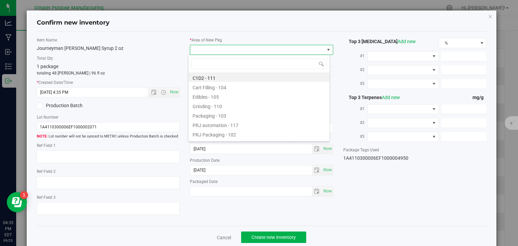
type input "108"
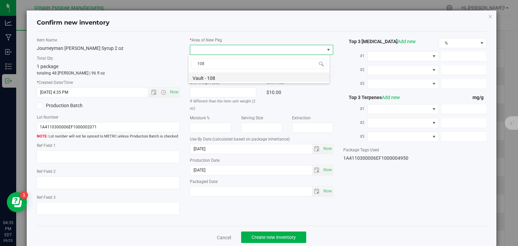
click at [218, 76] on li "Vault - 108" at bounding box center [259, 77] width 141 height 9
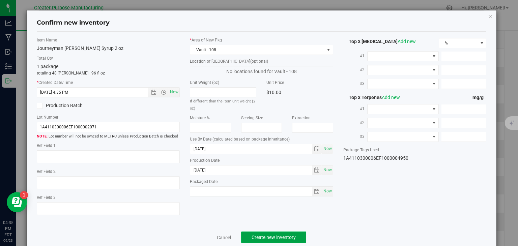
click at [277, 241] on button "Create new inventory" at bounding box center [273, 237] width 65 height 11
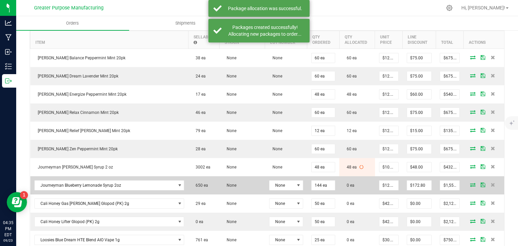
click at [470, 183] on icon at bounding box center [472, 185] width 5 height 4
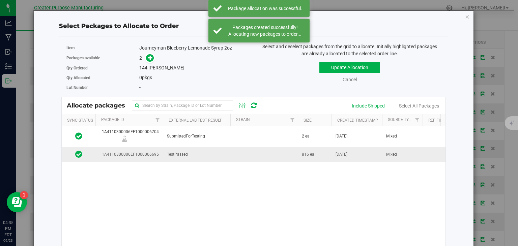
click at [257, 154] on td at bounding box center [263, 154] width 67 height 15
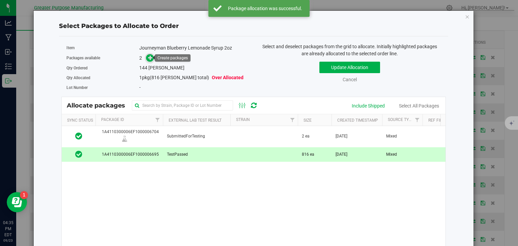
click at [149, 60] on icon at bounding box center [150, 57] width 5 height 5
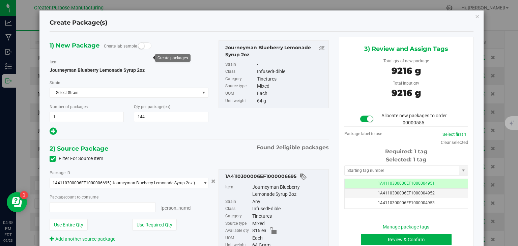
type input "144 ea"
click at [365, 238] on button "Review & Confirm" at bounding box center [406, 239] width 91 height 11
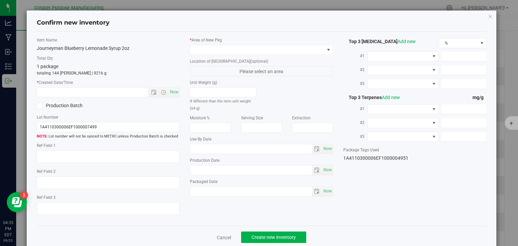
type input "[DATE]"
click at [174, 92] on span "Now" at bounding box center [174, 92] width 11 height 10
type input "[DATE] 4:35 PM"
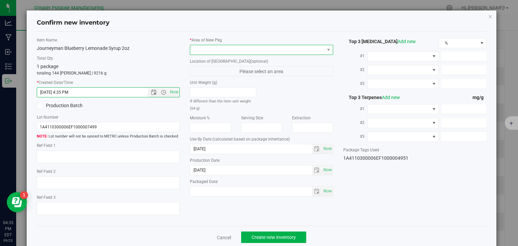
click at [220, 53] on span at bounding box center [257, 49] width 134 height 9
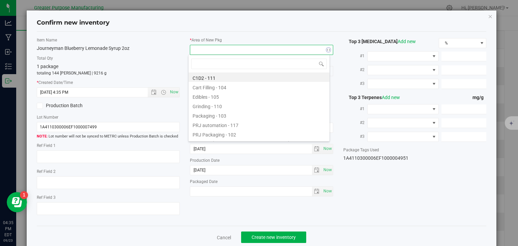
type input "108"
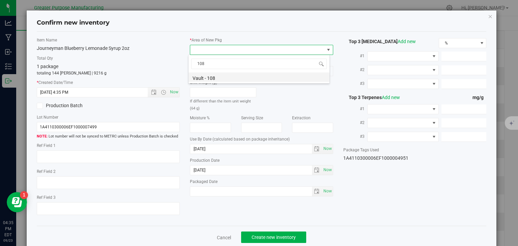
click at [219, 77] on li "Vault - 108" at bounding box center [259, 77] width 141 height 9
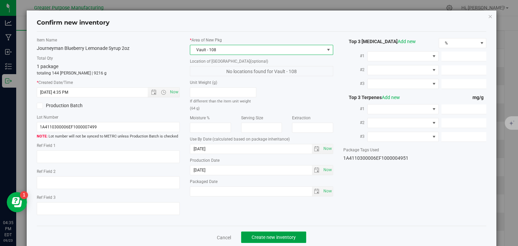
click at [275, 239] on span "Create new inventory" at bounding box center [274, 237] width 44 height 5
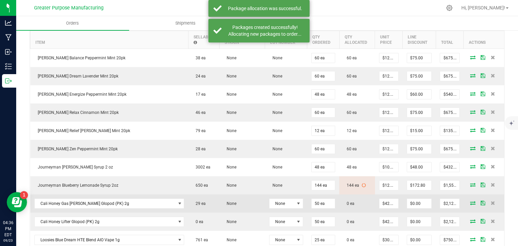
click at [470, 201] on icon at bounding box center [472, 203] width 5 height 4
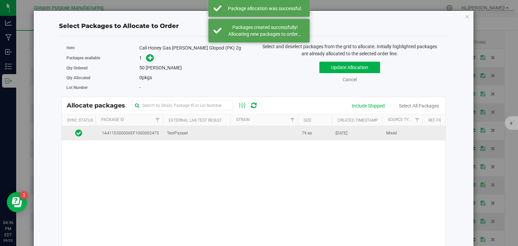
click at [263, 133] on td at bounding box center [263, 133] width 67 height 15
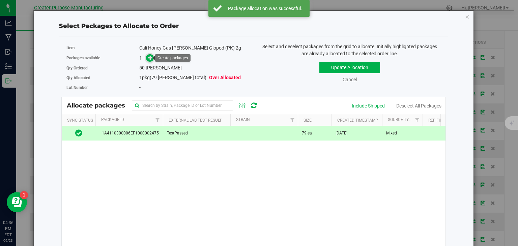
click at [150, 58] on icon at bounding box center [150, 57] width 5 height 5
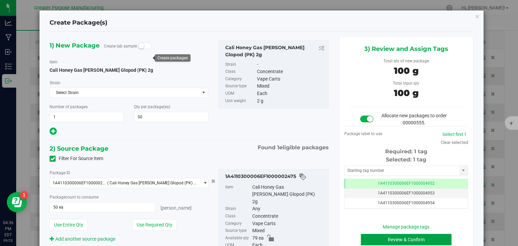
click at [380, 238] on button "Review & Confirm" at bounding box center [406, 239] width 91 height 11
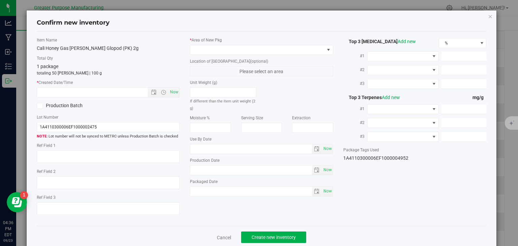
type input "[DATE]"
click at [174, 92] on span "Now" at bounding box center [174, 92] width 11 height 10
type input "[DATE] 4:36 PM"
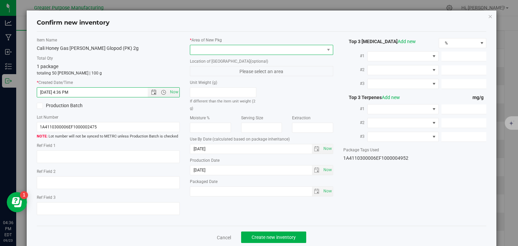
click at [236, 52] on span at bounding box center [257, 49] width 134 height 9
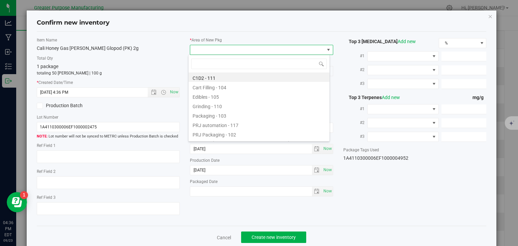
type input "108"
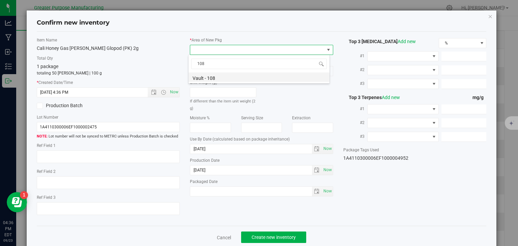
click at [231, 75] on li "Vault - 108" at bounding box center [259, 77] width 141 height 9
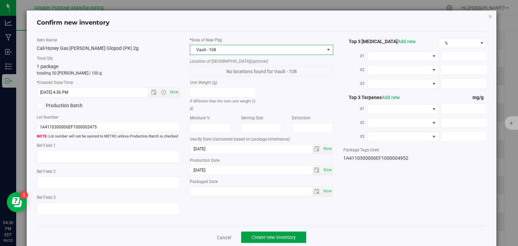
click at [272, 237] on span "Create new inventory" at bounding box center [274, 237] width 44 height 5
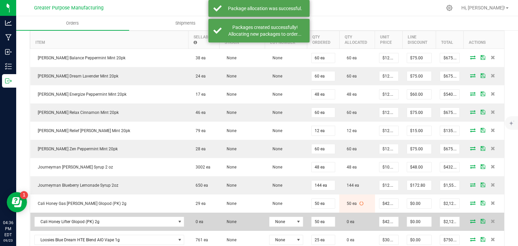
click at [470, 219] on icon at bounding box center [472, 221] width 5 height 4
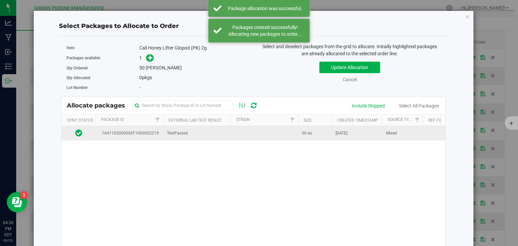
click at [252, 134] on td at bounding box center [263, 133] width 67 height 15
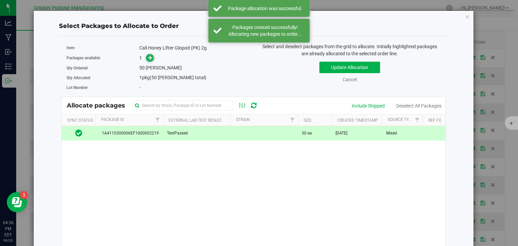
click at [150, 58] on icon at bounding box center [150, 57] width 5 height 5
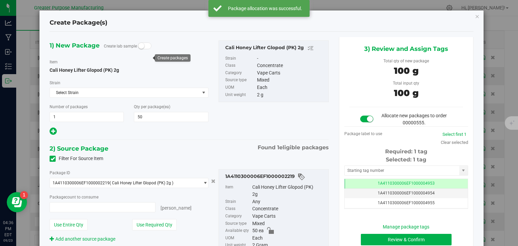
type input "50 ea"
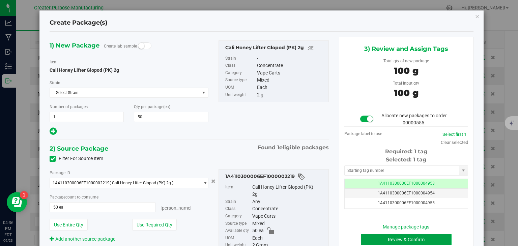
click at [396, 236] on button "Review & Confirm" at bounding box center [406, 239] width 91 height 11
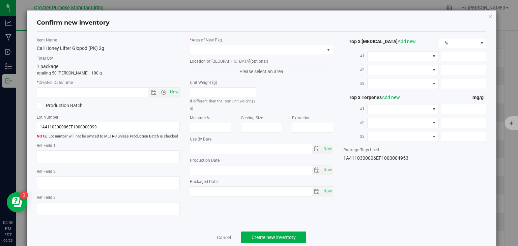
type input "[DATE]"
click at [175, 95] on span "Now" at bounding box center [174, 92] width 11 height 10
type input "[DATE] 4:36 PM"
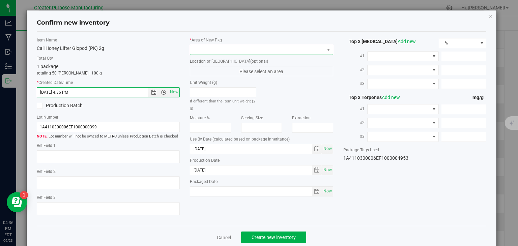
click at [227, 52] on span at bounding box center [257, 49] width 134 height 9
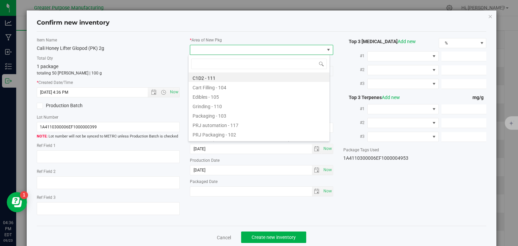
type input "108"
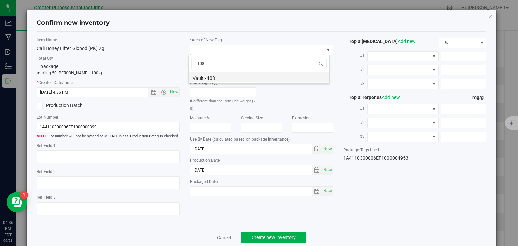
click at [224, 76] on li "Vault - 108" at bounding box center [259, 77] width 141 height 9
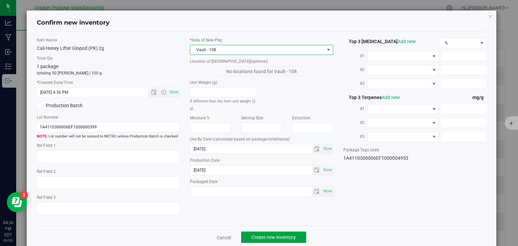
click at [265, 235] on span "Create new inventory" at bounding box center [274, 237] width 44 height 5
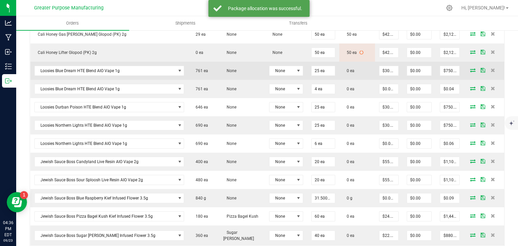
click at [470, 68] on icon at bounding box center [472, 70] width 5 height 4
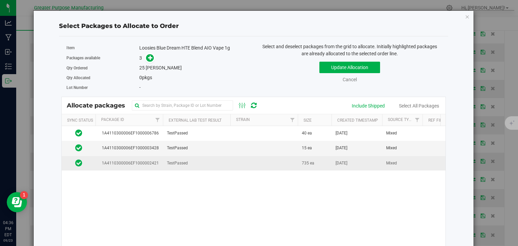
click at [288, 163] on td at bounding box center [263, 163] width 67 height 15
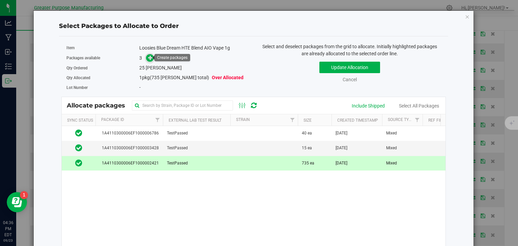
click at [149, 56] on icon at bounding box center [150, 57] width 5 height 5
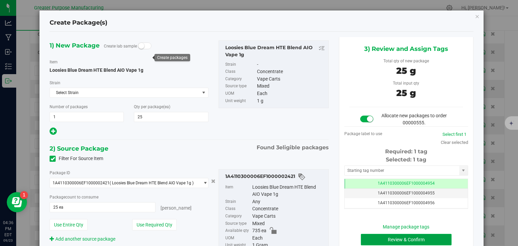
click at [374, 241] on button "Review & Confirm" at bounding box center [406, 239] width 91 height 11
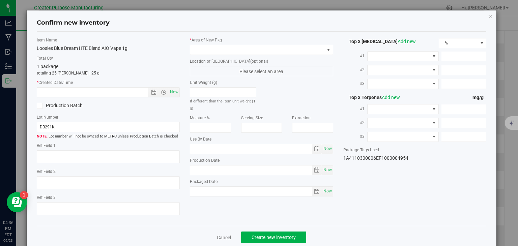
type input "[DATE]"
click at [170, 93] on span "Now" at bounding box center [174, 92] width 11 height 10
type input "[DATE] 4:36 PM"
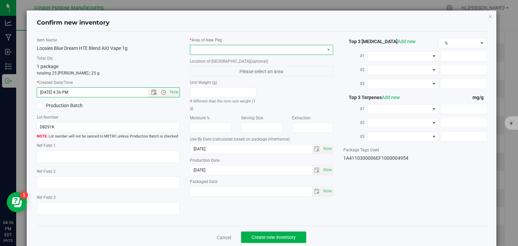
click at [206, 49] on span at bounding box center [257, 49] width 134 height 9
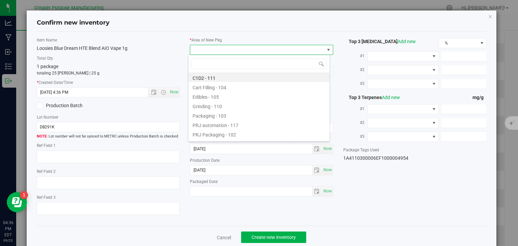
type input "108"
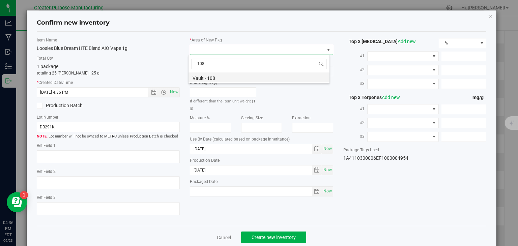
click at [212, 77] on li "Vault - 108" at bounding box center [259, 77] width 141 height 9
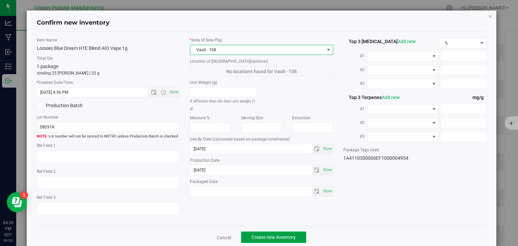
click at [271, 236] on span "Create new inventory" at bounding box center [274, 237] width 44 height 5
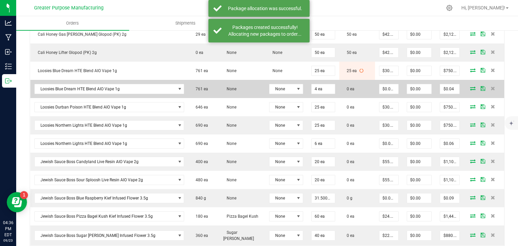
click at [470, 86] on icon at bounding box center [472, 88] width 5 height 4
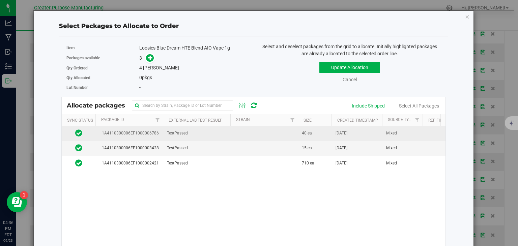
click at [279, 132] on td at bounding box center [263, 133] width 67 height 15
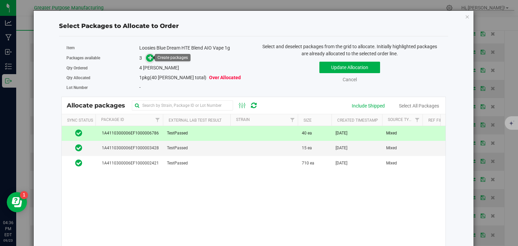
click at [150, 58] on icon at bounding box center [150, 57] width 5 height 5
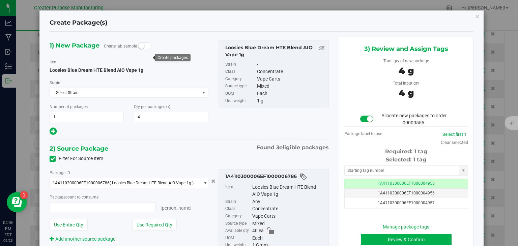
type input "4 ea"
click at [387, 242] on button "Review & Confirm" at bounding box center [406, 239] width 91 height 11
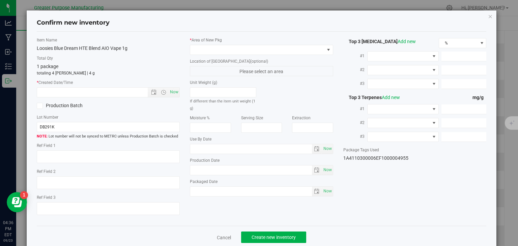
type input "[DATE]"
click at [173, 94] on span "Now" at bounding box center [174, 92] width 11 height 10
type input "[DATE] 4:36 PM"
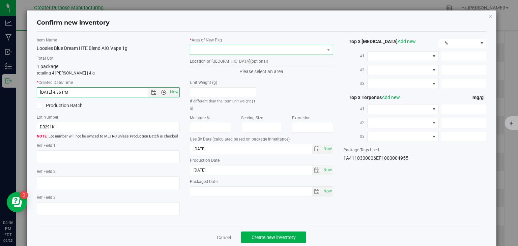
click at [219, 52] on span at bounding box center [257, 49] width 134 height 9
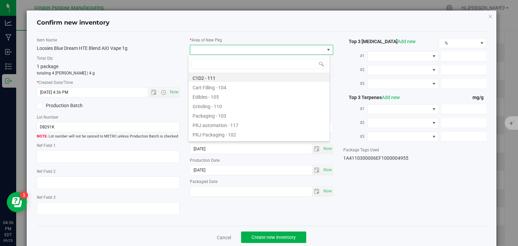
type input "108"
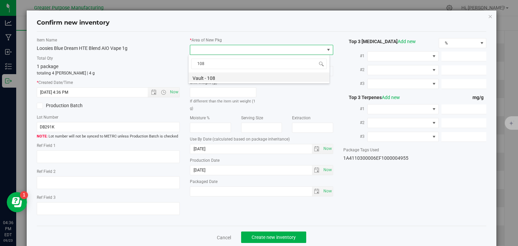
click at [218, 74] on li "Vault - 108" at bounding box center [259, 77] width 141 height 9
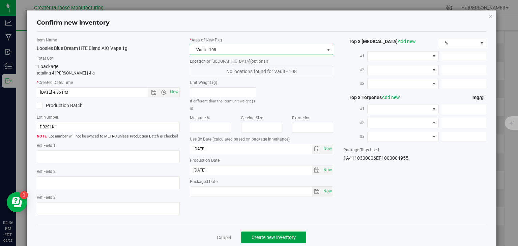
click at [270, 236] on span "Create new inventory" at bounding box center [274, 237] width 44 height 5
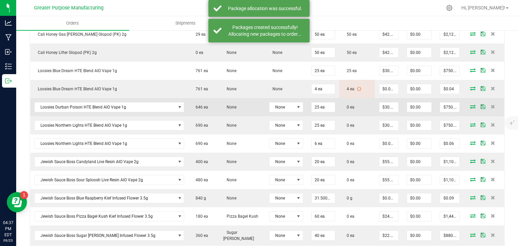
click at [470, 105] on icon at bounding box center [472, 107] width 5 height 4
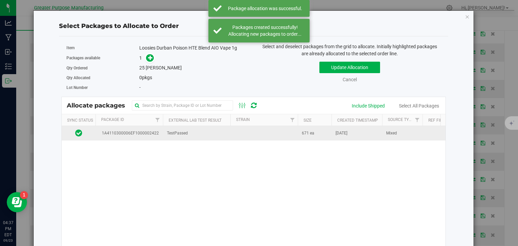
click at [247, 132] on td at bounding box center [263, 133] width 67 height 15
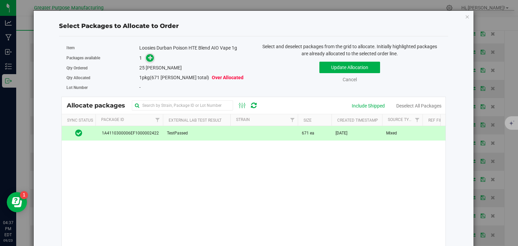
click at [151, 61] on span at bounding box center [150, 58] width 8 height 8
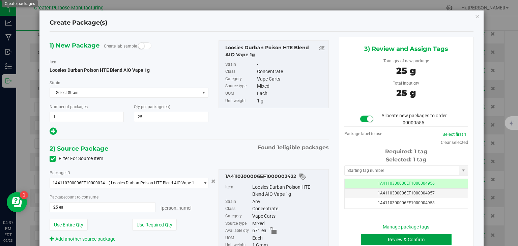
click at [381, 242] on button "Review & Confirm" at bounding box center [406, 239] width 91 height 11
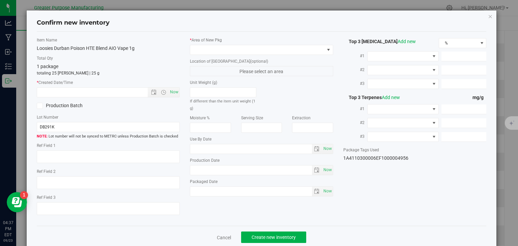
type input "[DATE]"
click at [175, 91] on span "Now" at bounding box center [174, 92] width 11 height 10
type input "[DATE] 4:37 PM"
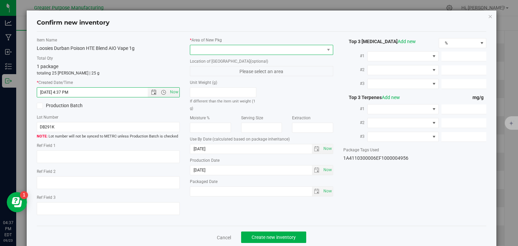
click at [212, 50] on span at bounding box center [257, 49] width 134 height 9
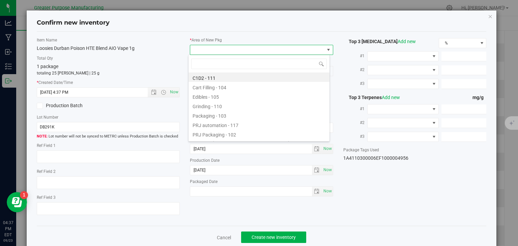
type input "108"
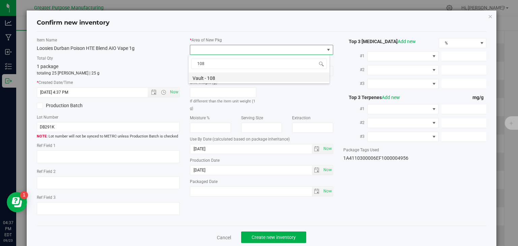
click at [217, 76] on li "Vault - 108" at bounding box center [259, 77] width 141 height 9
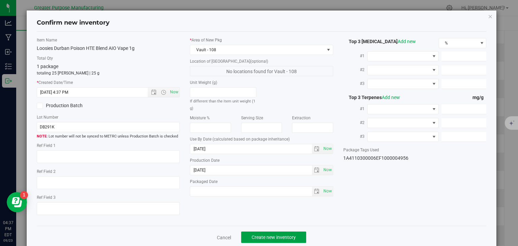
click at [288, 233] on button "Create new inventory" at bounding box center [273, 237] width 65 height 11
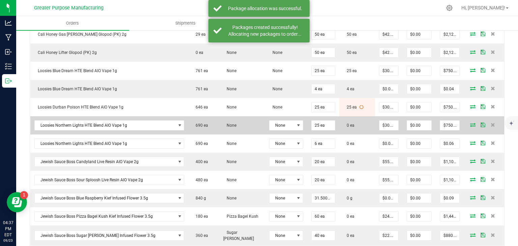
click at [470, 124] on icon at bounding box center [472, 125] width 5 height 4
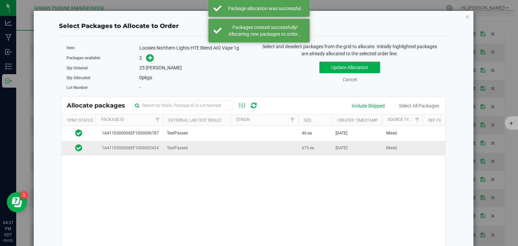
click at [314, 148] on td "675 ea" at bounding box center [315, 148] width 34 height 15
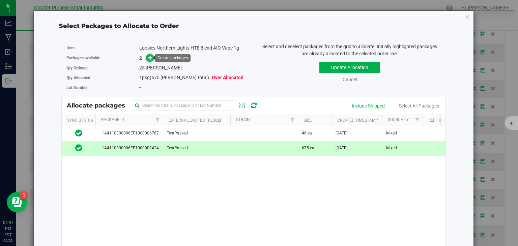
click at [148, 56] on icon at bounding box center [150, 57] width 5 height 5
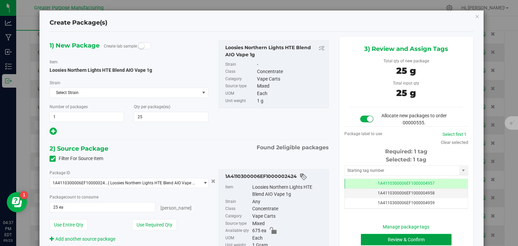
click at [377, 235] on button "Review & Confirm" at bounding box center [406, 239] width 91 height 11
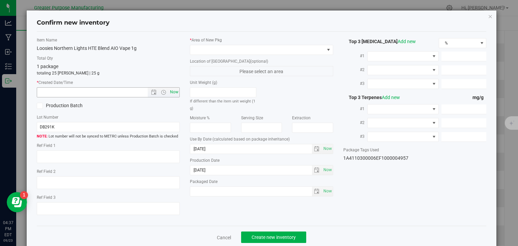
click at [177, 93] on span "Now" at bounding box center [174, 92] width 11 height 10
type input "[DATE] 4:37 PM"
click at [229, 48] on span at bounding box center [257, 49] width 134 height 9
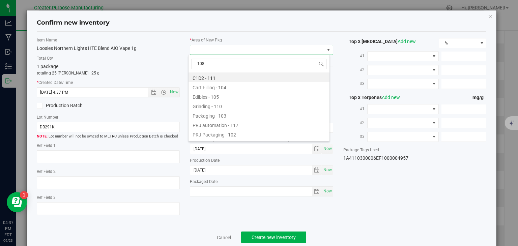
type input "108"
click at [229, 48] on span at bounding box center [257, 49] width 134 height 9
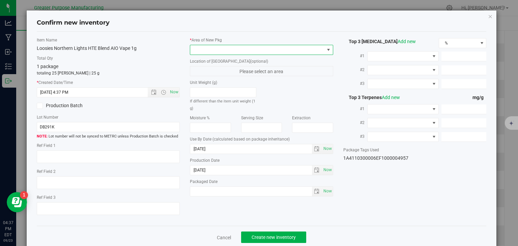
click at [231, 51] on span at bounding box center [257, 49] width 134 height 9
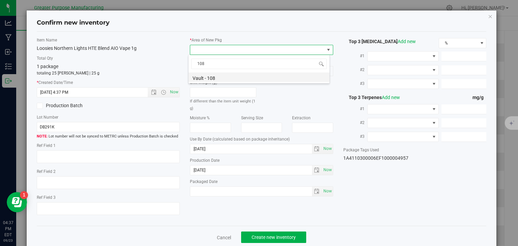
click at [225, 76] on li "Vault - 108" at bounding box center [259, 77] width 141 height 9
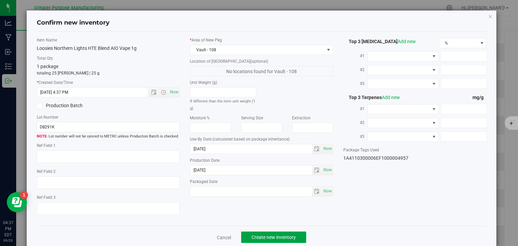
click at [288, 241] on button "Create new inventory" at bounding box center [273, 237] width 65 height 11
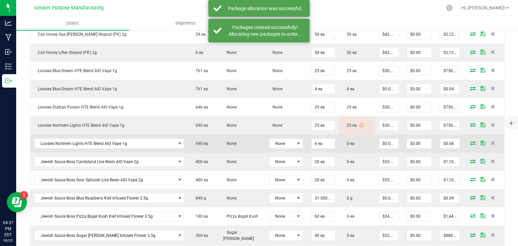
click at [470, 141] on icon at bounding box center [472, 143] width 5 height 4
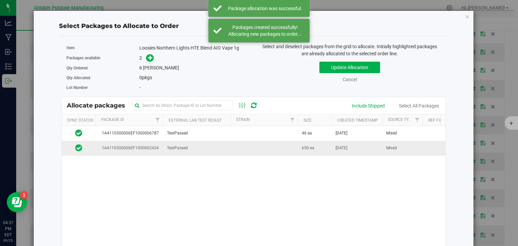
click at [258, 150] on td at bounding box center [263, 148] width 67 height 15
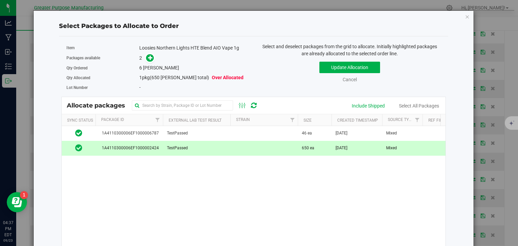
click at [258, 150] on td at bounding box center [263, 148] width 67 height 15
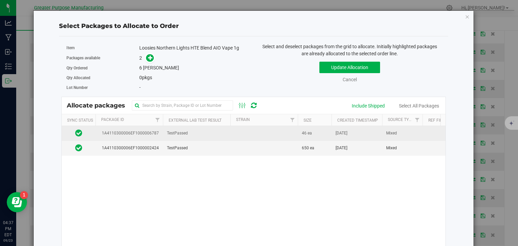
click at [253, 138] on td at bounding box center [263, 133] width 67 height 15
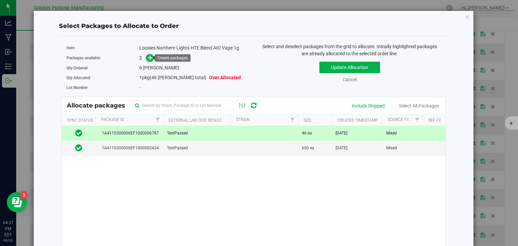
click at [151, 60] on icon at bounding box center [150, 57] width 5 height 5
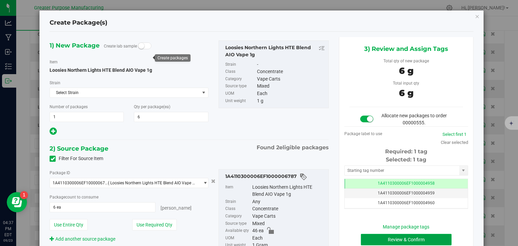
click at [400, 243] on button "Review & Confirm" at bounding box center [406, 239] width 91 height 11
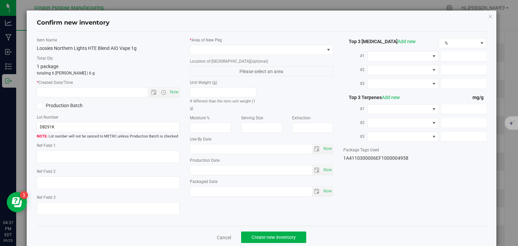
type input "[DATE]"
click at [174, 95] on span "Now" at bounding box center [174, 92] width 11 height 10
type input "[DATE] 4:37 PM"
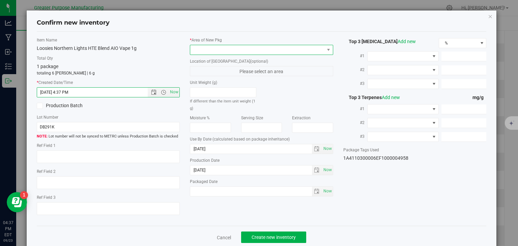
click at [203, 52] on span at bounding box center [257, 49] width 134 height 9
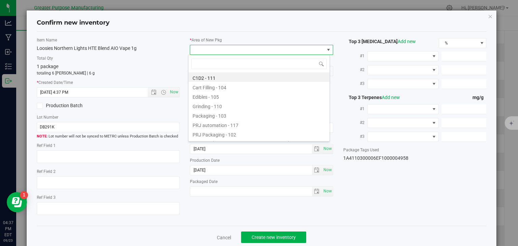
type input "108"
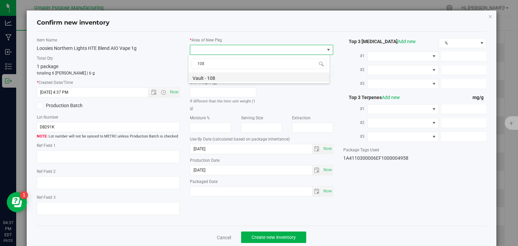
click at [208, 75] on li "Vault - 108" at bounding box center [259, 77] width 141 height 9
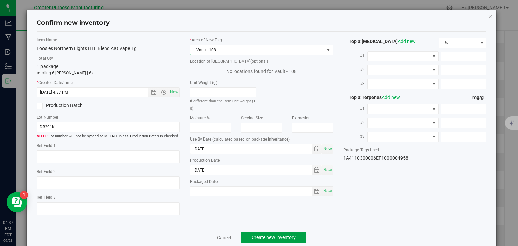
click at [271, 235] on span "Create new inventory" at bounding box center [274, 237] width 44 height 5
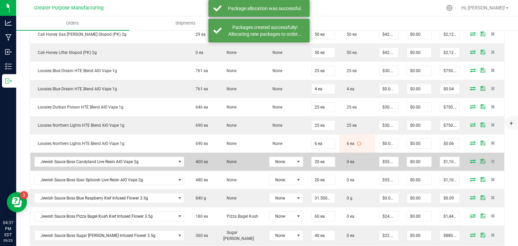
click at [470, 159] on icon at bounding box center [472, 161] width 5 height 4
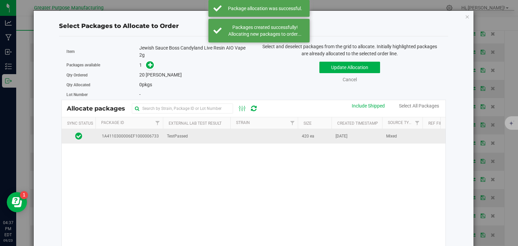
click at [282, 133] on td at bounding box center [263, 136] width 67 height 15
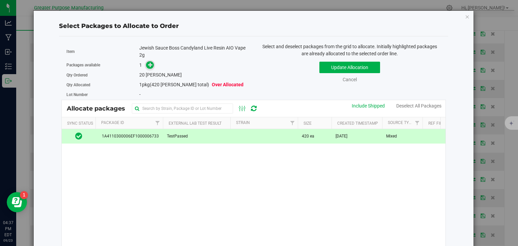
click at [151, 65] on icon at bounding box center [150, 64] width 5 height 5
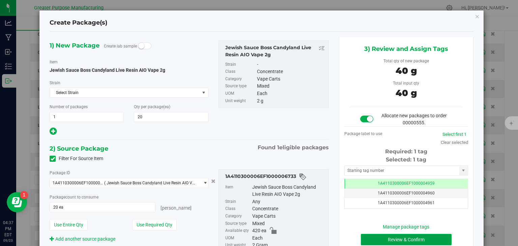
click at [370, 238] on button "Review & Confirm" at bounding box center [406, 239] width 91 height 11
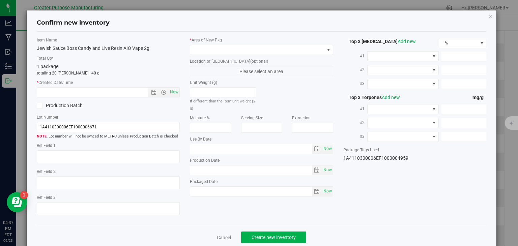
type input "[DATE]"
click at [171, 91] on span "Now" at bounding box center [174, 92] width 11 height 10
type input "[DATE] 4:37 PM"
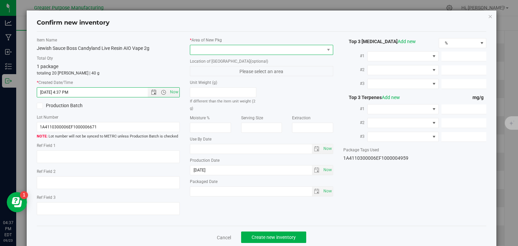
click at [209, 53] on span at bounding box center [257, 49] width 134 height 9
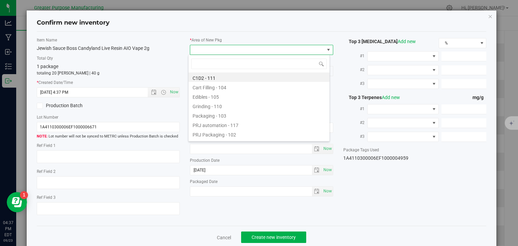
type input "108"
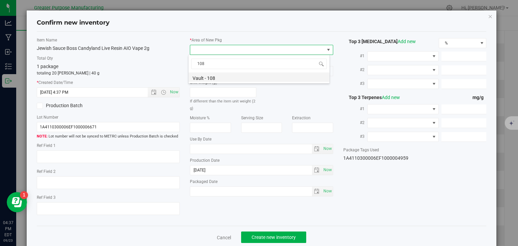
click at [211, 76] on li "Vault - 108" at bounding box center [259, 77] width 141 height 9
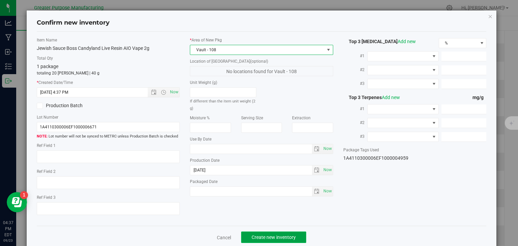
click at [281, 238] on span "Create new inventory" at bounding box center [274, 237] width 44 height 5
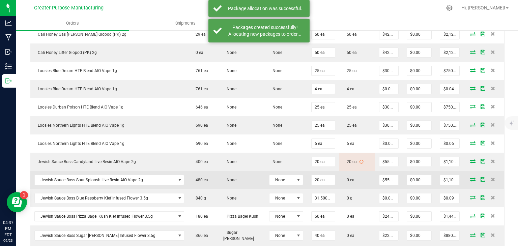
click at [470, 177] on icon at bounding box center [472, 179] width 5 height 4
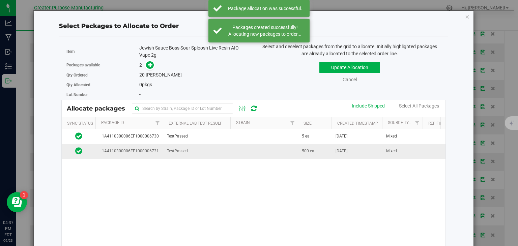
click at [284, 146] on td at bounding box center [263, 151] width 67 height 15
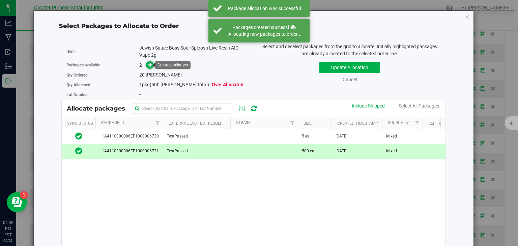
click at [149, 65] on icon at bounding box center [150, 64] width 5 height 5
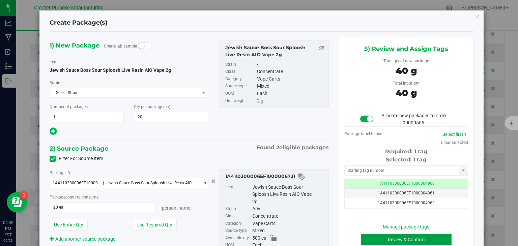
click at [374, 239] on button "Review & Confirm" at bounding box center [406, 239] width 91 height 11
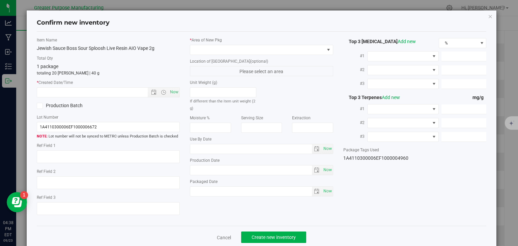
type input "[DATE]"
click at [174, 92] on span "Now" at bounding box center [174, 92] width 11 height 10
type input "[DATE] 4:38 PM"
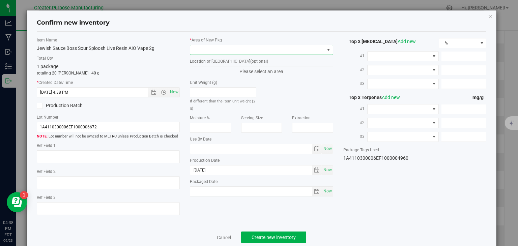
click at [207, 49] on span at bounding box center [257, 49] width 134 height 9
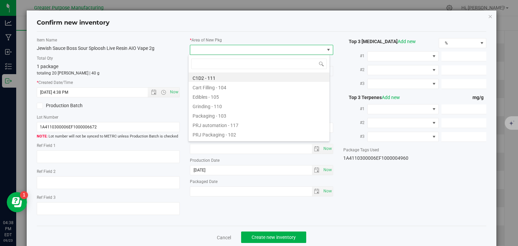
type input "108"
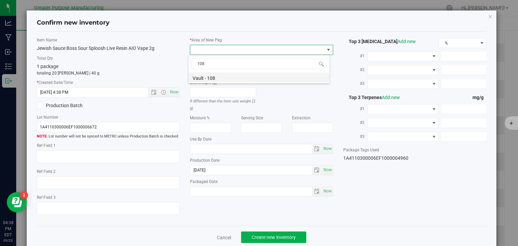
click at [214, 75] on li "Vault - 108" at bounding box center [259, 77] width 141 height 9
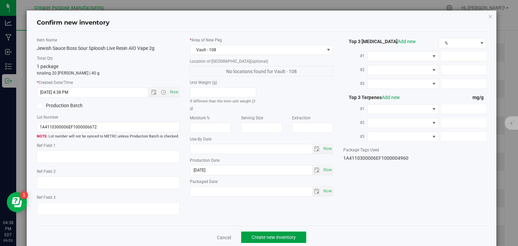
click at [277, 232] on button "Create new inventory" at bounding box center [273, 237] width 65 height 11
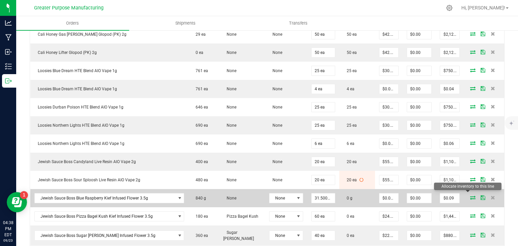
click at [470, 196] on icon at bounding box center [472, 198] width 5 height 4
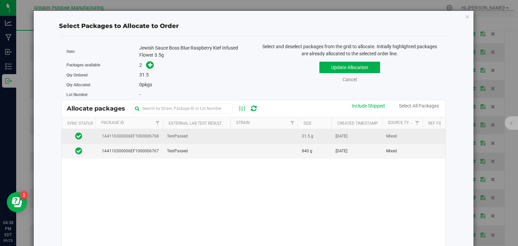
click at [260, 136] on td at bounding box center [263, 136] width 67 height 15
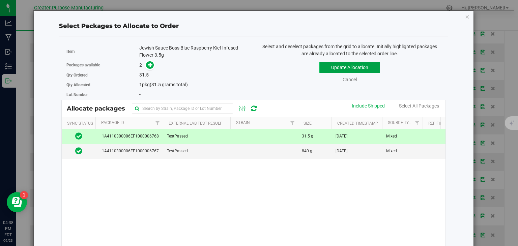
click at [337, 67] on button "Update Allocation" at bounding box center [349, 67] width 61 height 11
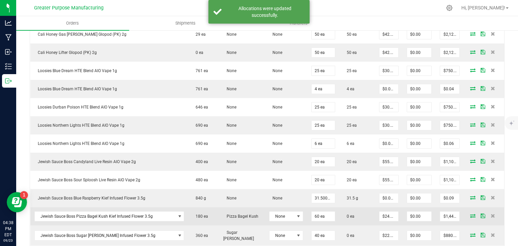
click at [470, 214] on icon at bounding box center [472, 216] width 5 height 4
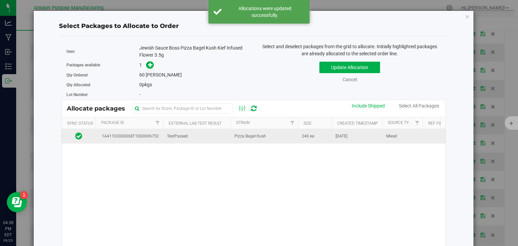
click at [244, 138] on span "Pizza Bagel Kush" at bounding box center [250, 136] width 32 height 6
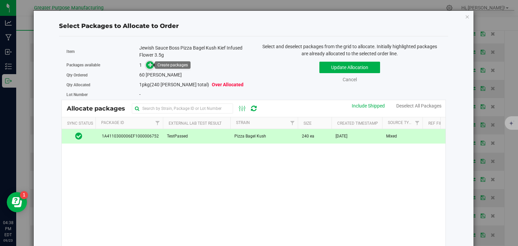
click at [148, 63] on icon at bounding box center [150, 64] width 5 height 5
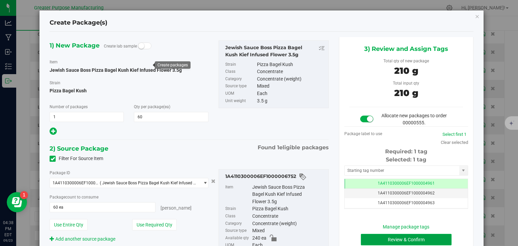
click at [384, 235] on button "Review & Confirm" at bounding box center [406, 239] width 91 height 11
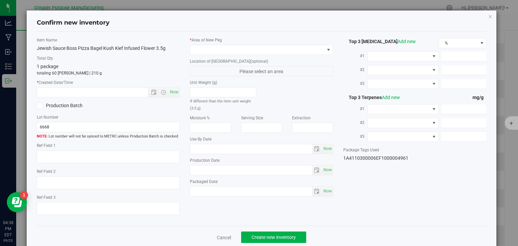
type input "[DATE]"
click at [175, 90] on span "Now" at bounding box center [174, 92] width 11 height 10
type input "[DATE] 4:38 PM"
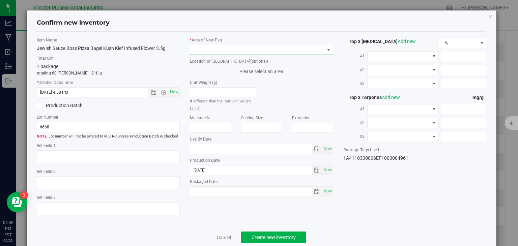
click at [217, 53] on span at bounding box center [257, 49] width 134 height 9
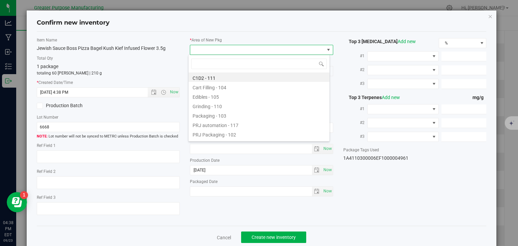
type input "108"
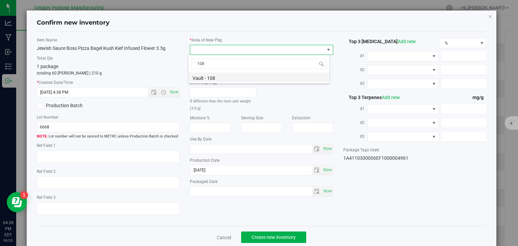
click at [219, 78] on li "Vault - 108" at bounding box center [259, 77] width 141 height 9
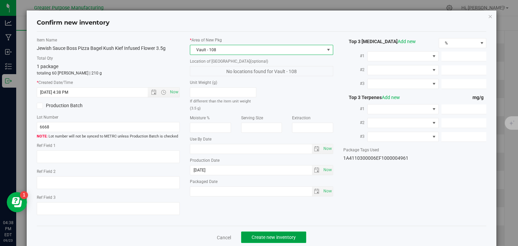
click at [276, 236] on span "Create new inventory" at bounding box center [274, 237] width 44 height 5
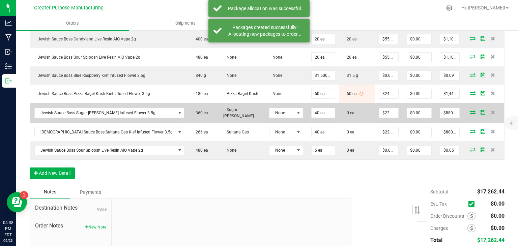
click at [470, 111] on icon at bounding box center [472, 112] width 5 height 4
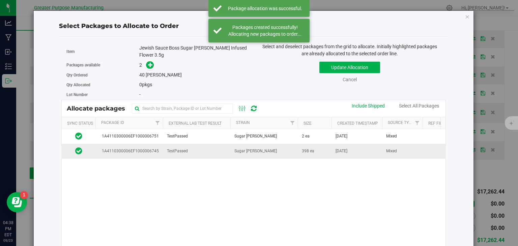
click at [273, 157] on td "Sugar [PERSON_NAME]" at bounding box center [263, 151] width 67 height 15
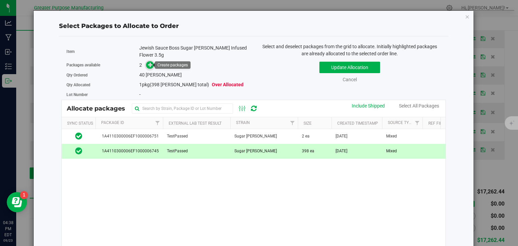
click at [148, 64] on icon at bounding box center [150, 64] width 5 height 5
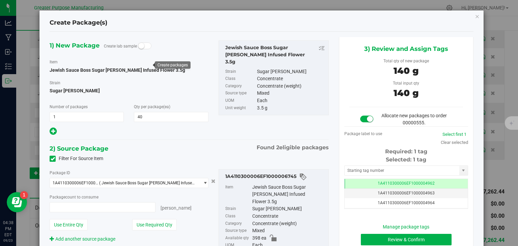
type input "40 ea"
click at [378, 237] on button "Review & Confirm" at bounding box center [406, 239] width 91 height 11
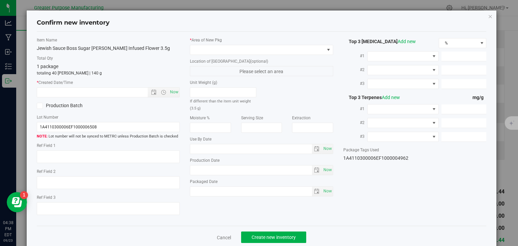
type input "[DATE]"
click at [175, 93] on span "Now" at bounding box center [174, 92] width 11 height 10
type input "[DATE] 4:38 PM"
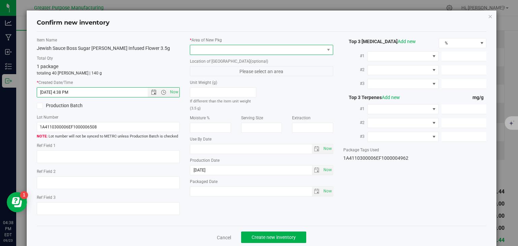
click at [235, 50] on span at bounding box center [257, 49] width 134 height 9
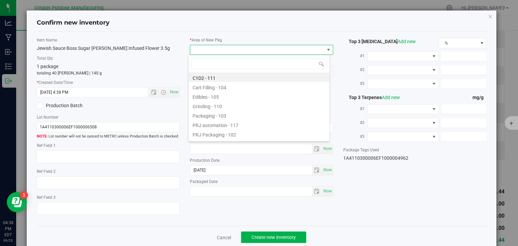
type input "108"
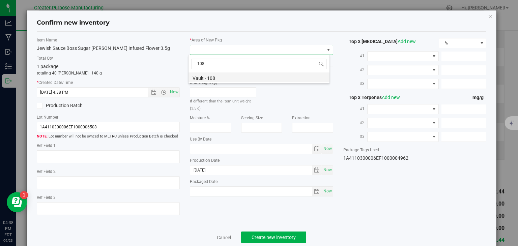
click at [235, 76] on li "Vault - 108" at bounding box center [259, 77] width 141 height 9
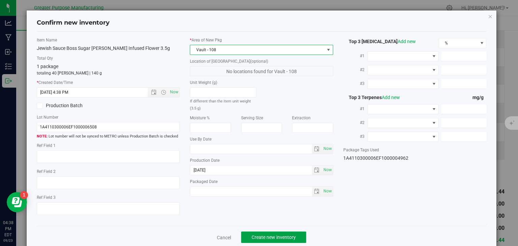
click at [285, 238] on span "Create new inventory" at bounding box center [274, 237] width 44 height 5
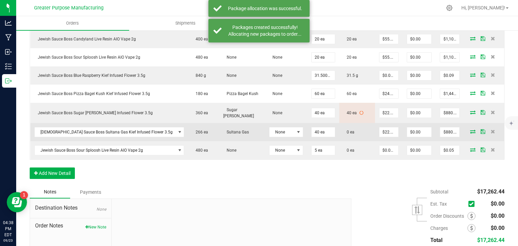
click at [470, 130] on icon at bounding box center [472, 132] width 5 height 4
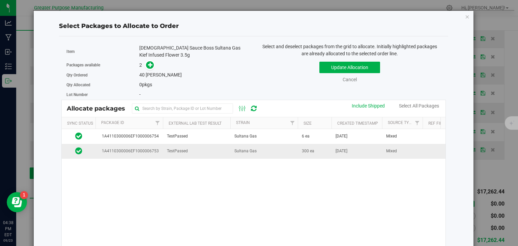
click at [280, 146] on td "Sultana Gas" at bounding box center [263, 151] width 67 height 15
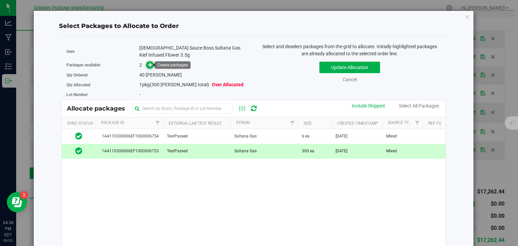
click at [148, 63] on icon at bounding box center [150, 64] width 5 height 5
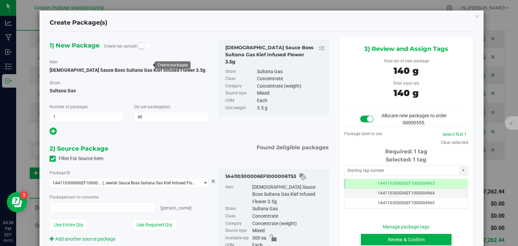
type input "40 ea"
click at [380, 240] on button "Review & Confirm" at bounding box center [406, 239] width 91 height 11
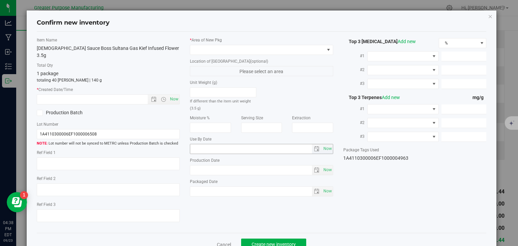
type input "[DATE]"
click at [175, 94] on span "Now" at bounding box center [174, 99] width 11 height 10
type input "[DATE] 4:38 PM"
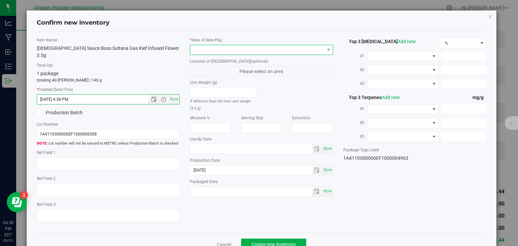
click at [215, 54] on span at bounding box center [257, 49] width 134 height 9
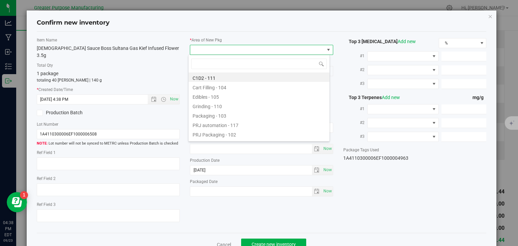
type input "108"
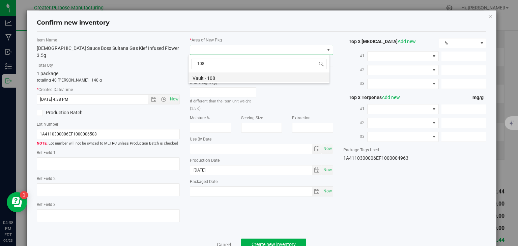
click at [215, 78] on li "Vault - 108" at bounding box center [259, 77] width 141 height 9
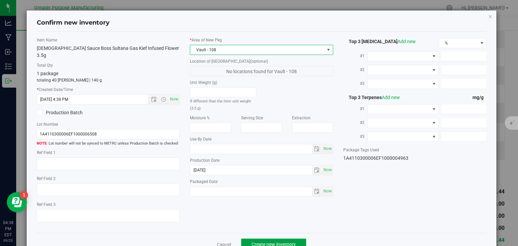
click at [275, 242] on span "Create new inventory" at bounding box center [274, 244] width 44 height 5
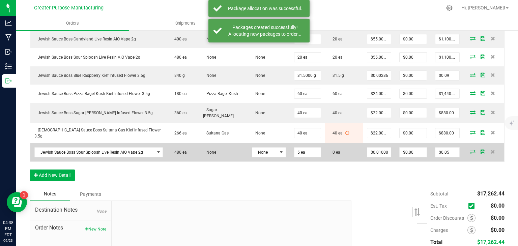
click at [470, 150] on icon at bounding box center [472, 152] width 5 height 4
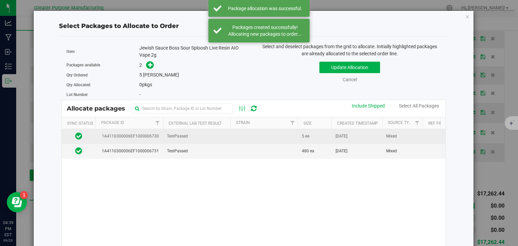
click at [339, 140] on td "[DATE]" at bounding box center [357, 136] width 51 height 15
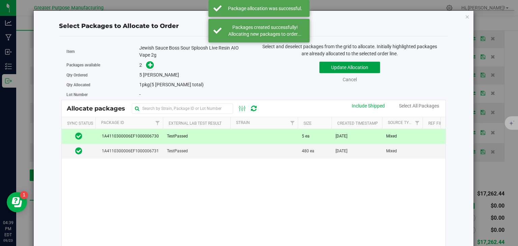
click at [340, 69] on button "Update Allocation" at bounding box center [349, 67] width 61 height 11
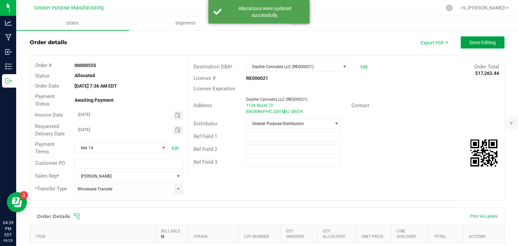
click at [481, 41] on span "Done Editing" at bounding box center [483, 42] width 26 height 5
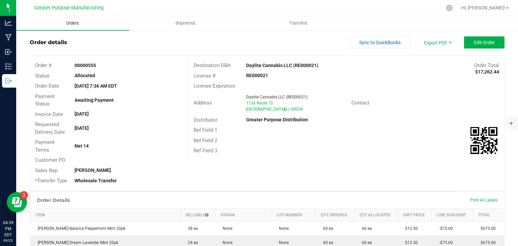
click at [74, 19] on uib-tab-heading "Orders" at bounding box center [72, 23] width 113 height 14
